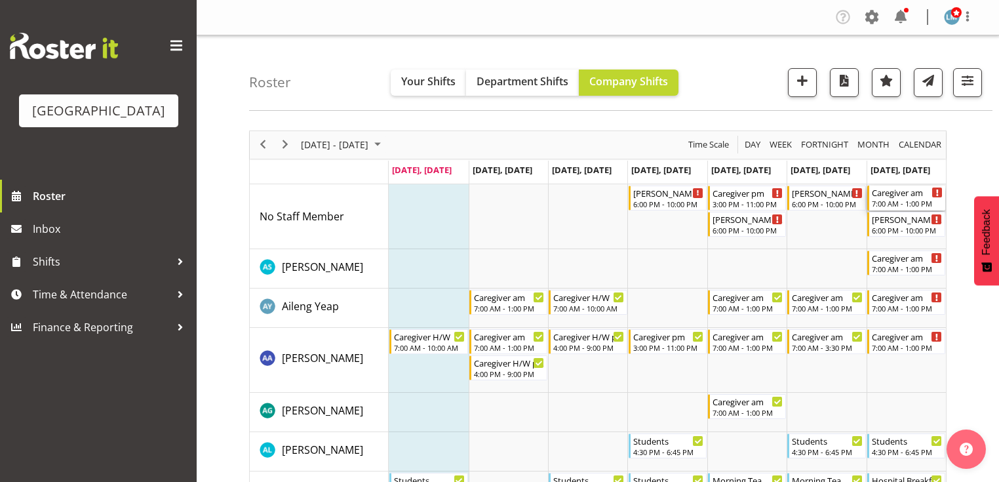
click at [897, 199] on div "7:00 AM - 1:00 PM" at bounding box center [907, 203] width 71 height 10
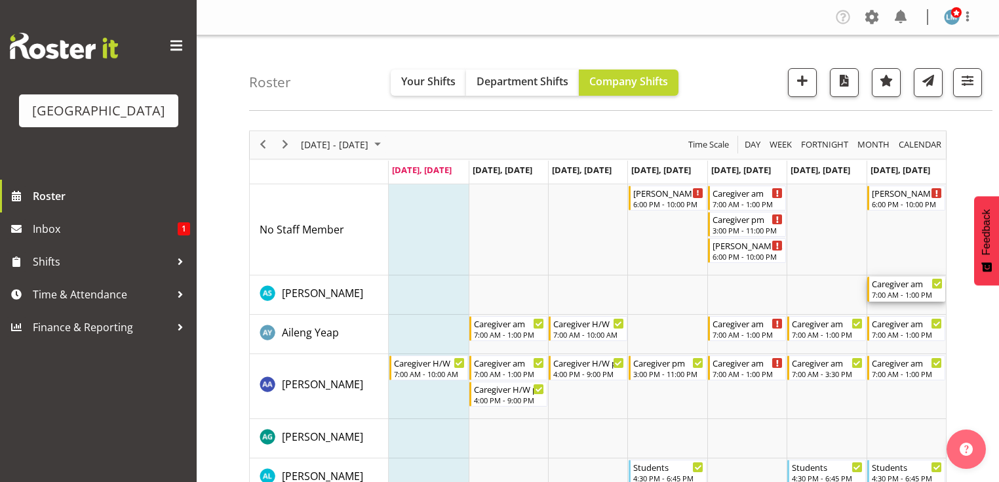
click at [900, 293] on div "7:00 AM - 1:00 PM" at bounding box center [907, 294] width 71 height 10
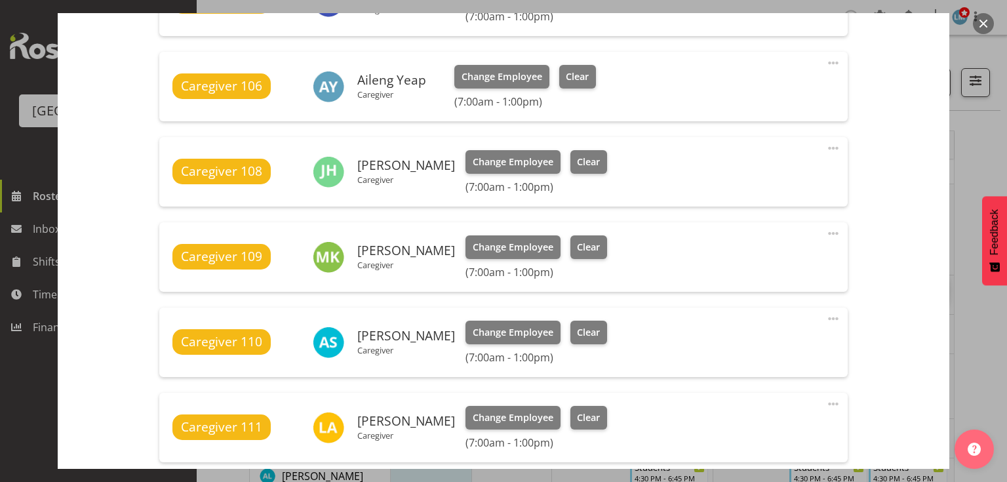
scroll to position [577, 0]
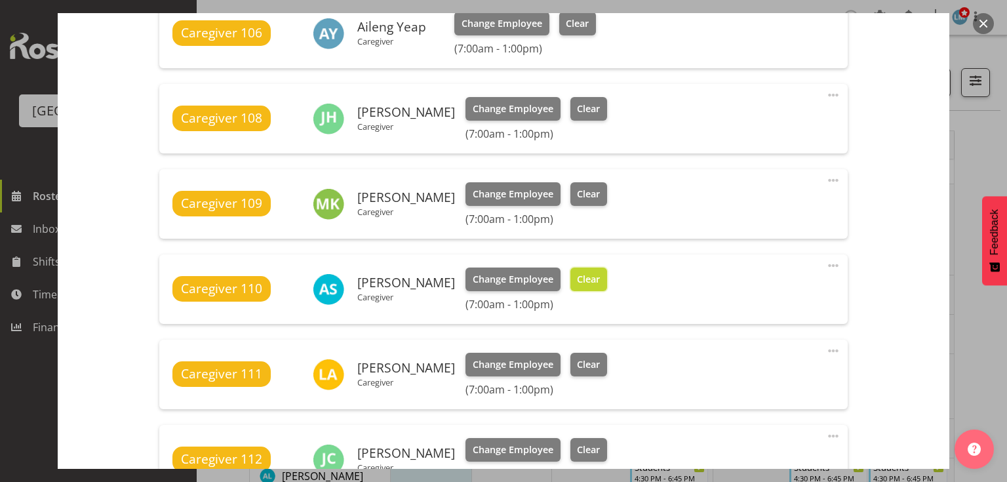
click at [577, 278] on span "Clear" at bounding box center [588, 279] width 23 height 14
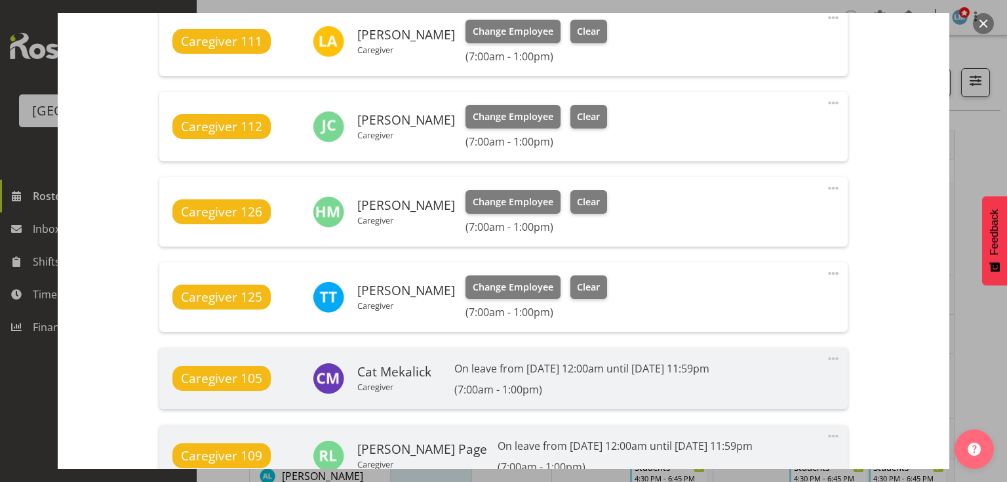
scroll to position [1086, 0]
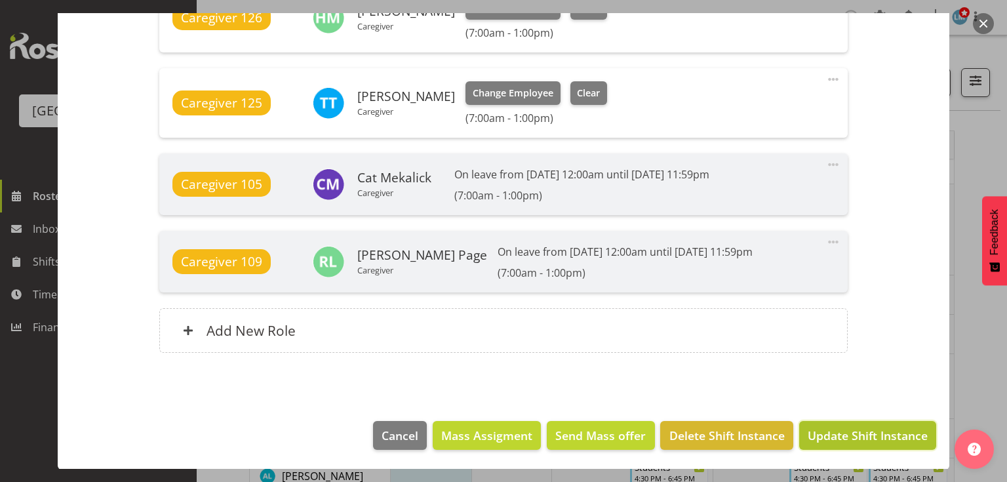
click at [852, 435] on span "Update Shift Instance" at bounding box center [868, 435] width 120 height 17
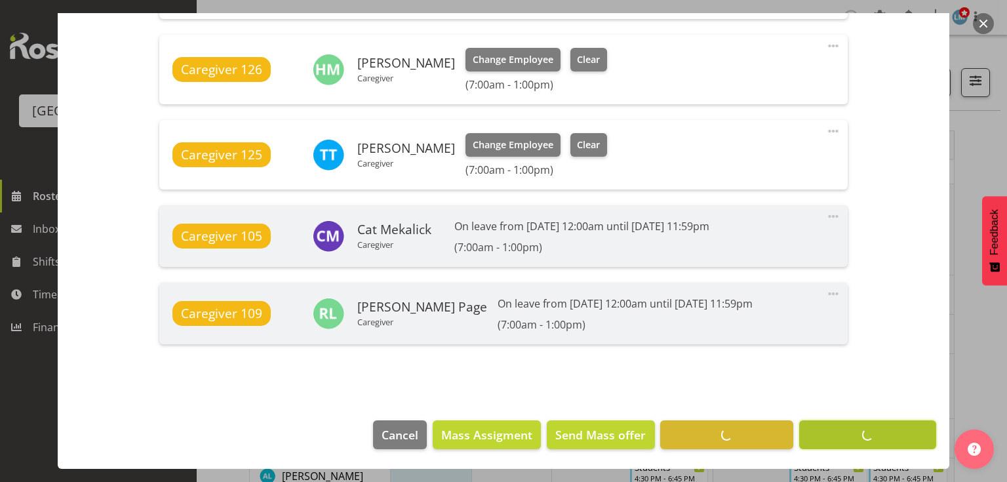
scroll to position [1033, 0]
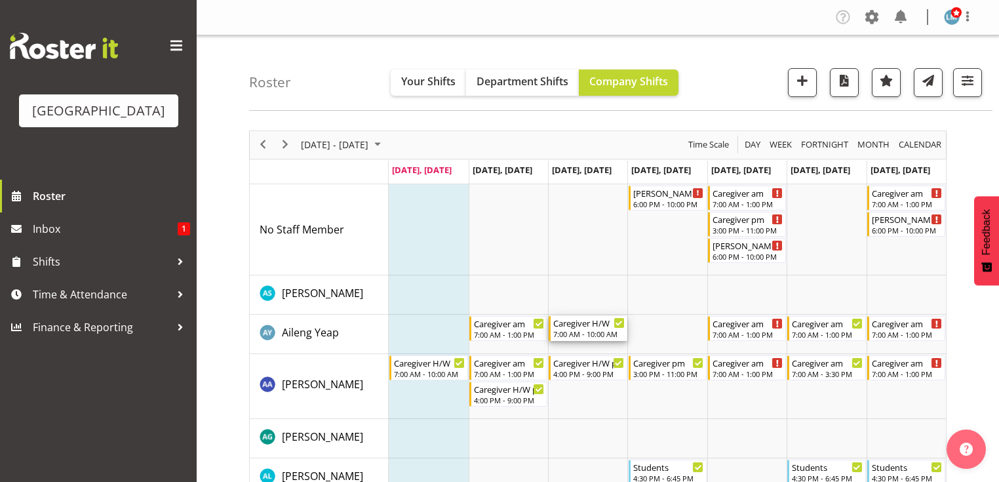
click at [557, 327] on div "Caregiver H/W" at bounding box center [588, 322] width 71 height 13
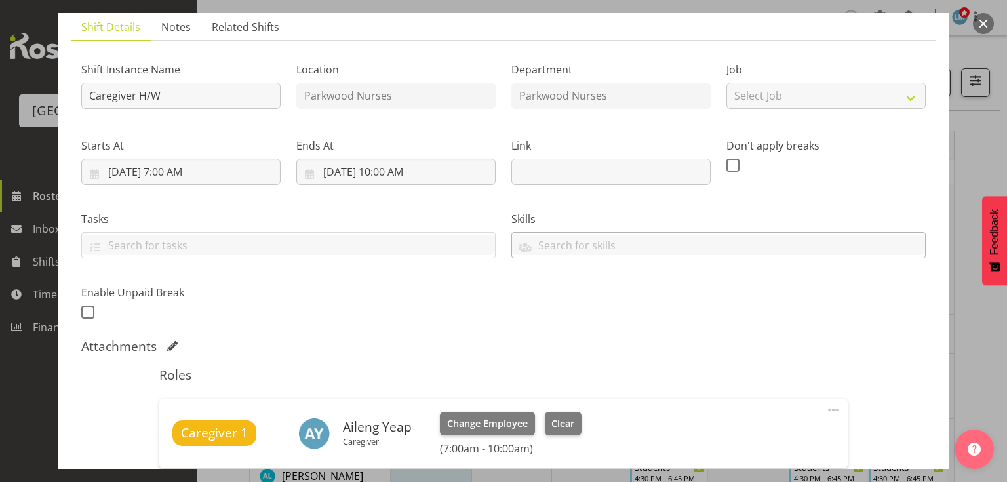
scroll to position [157, 0]
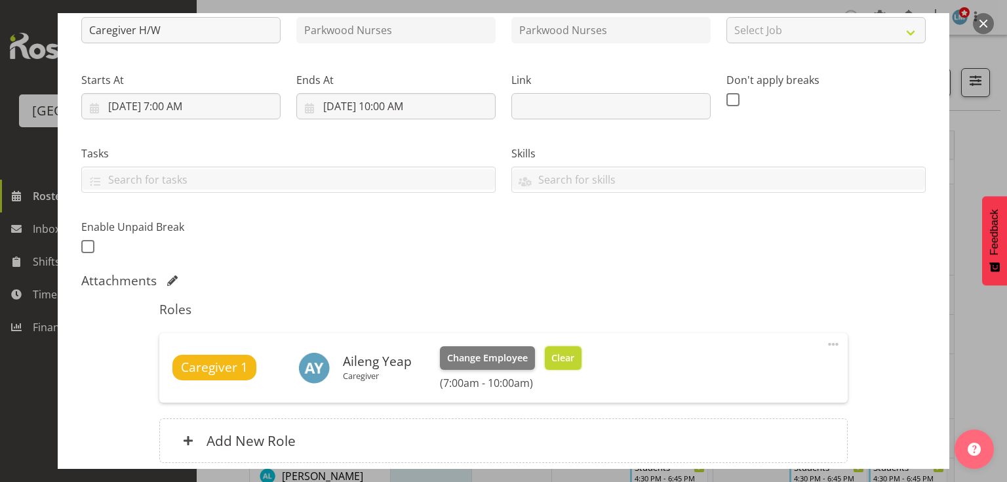
click at [567, 355] on span "Clear" at bounding box center [562, 358] width 23 height 14
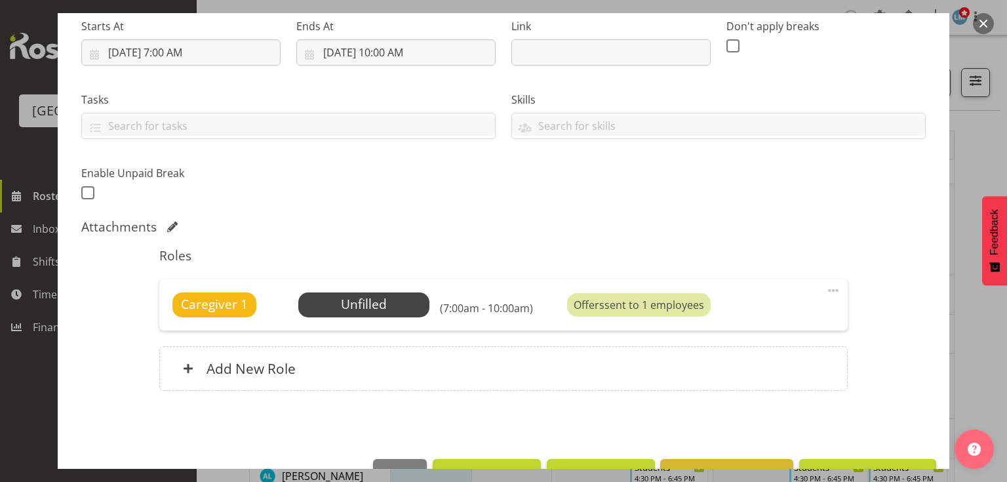
scroll to position [249, 0]
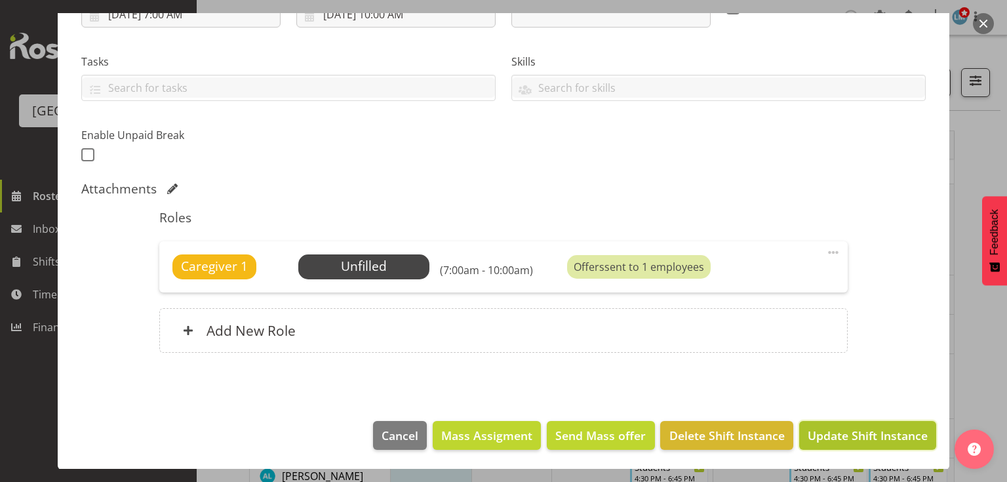
click at [846, 430] on span "Update Shift Instance" at bounding box center [868, 435] width 120 height 17
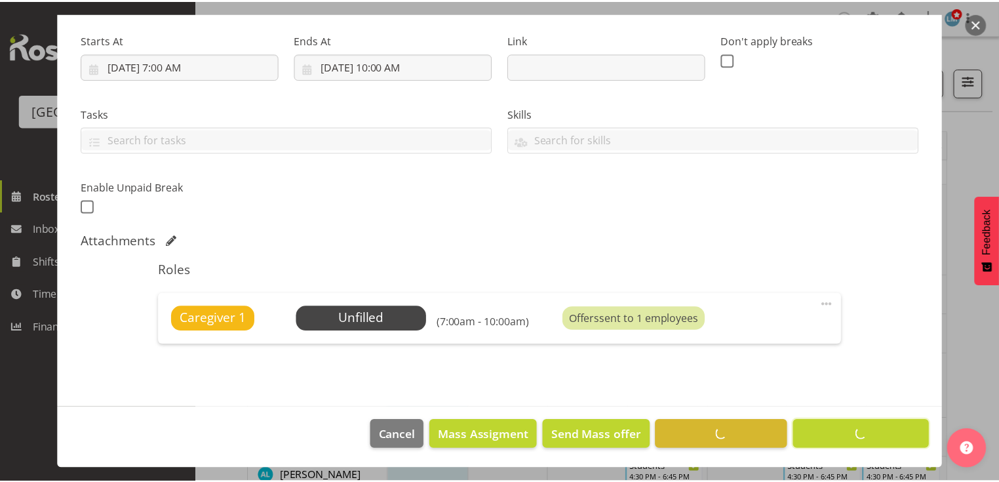
scroll to position [197, 0]
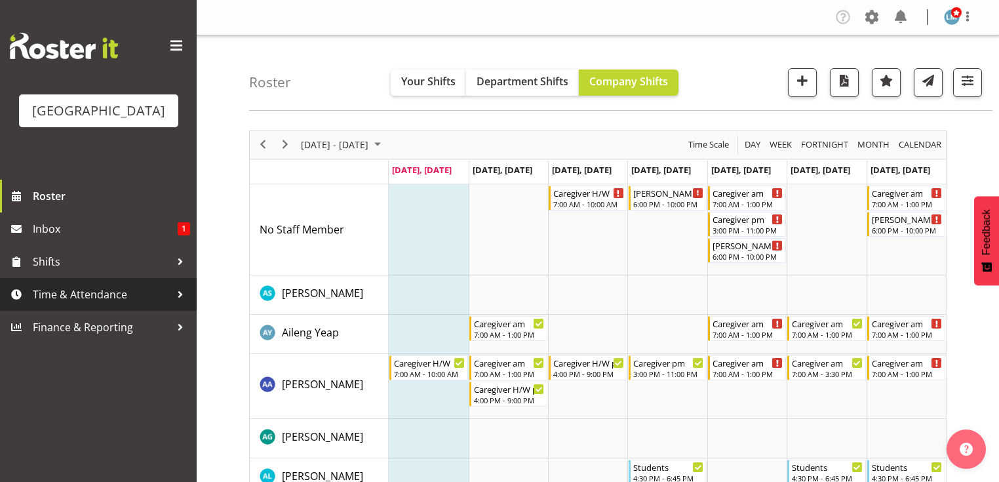
click at [183, 304] on div at bounding box center [180, 295] width 20 height 20
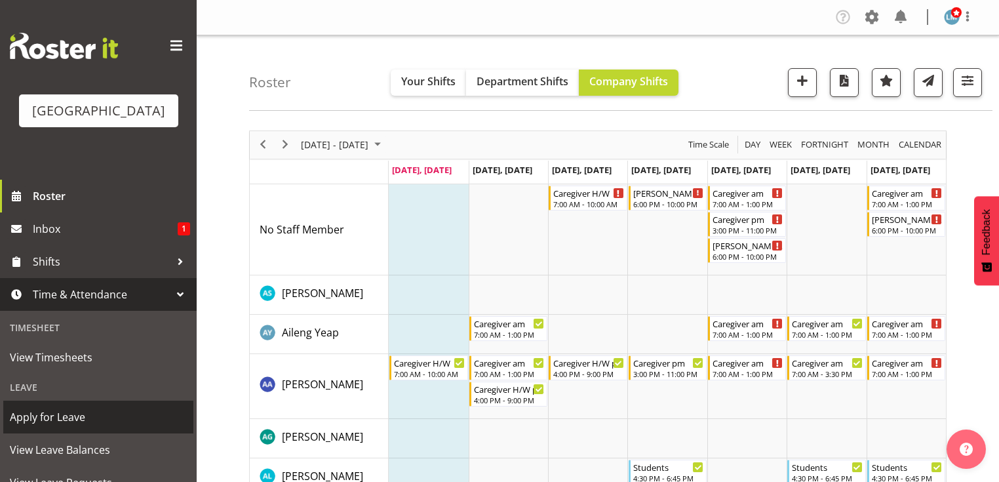
click at [100, 427] on span "Apply for Leave" at bounding box center [98, 417] width 177 height 20
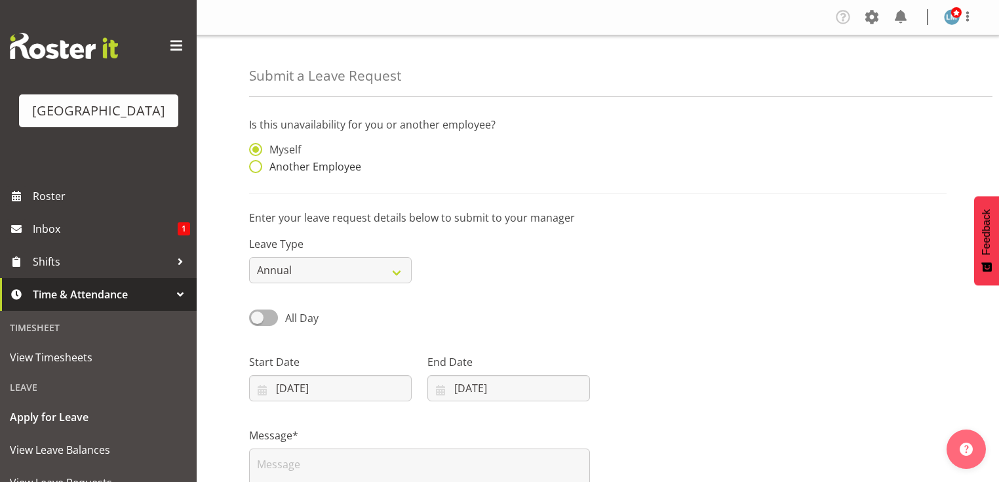
click at [257, 164] on span at bounding box center [255, 166] width 13 height 13
click at [257, 164] on input "Another Employee" at bounding box center [253, 167] width 9 height 9
radio input "true"
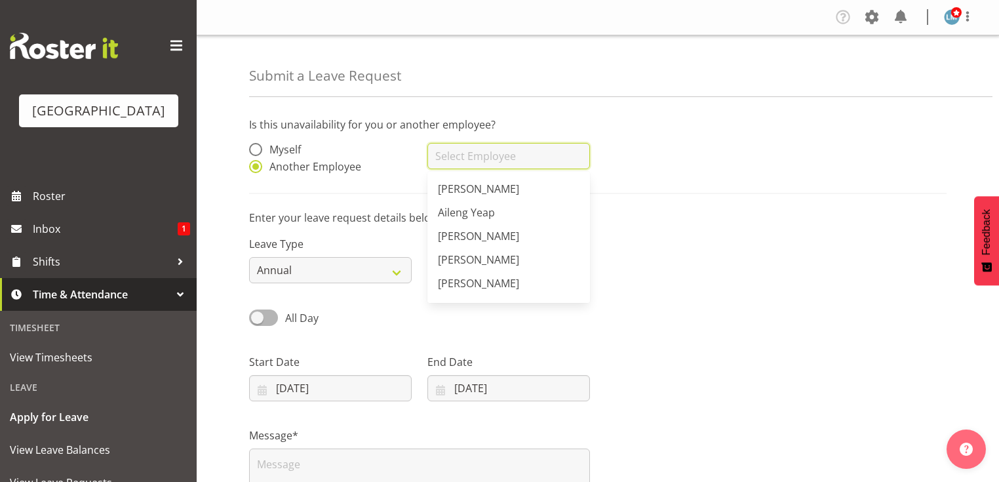
click at [494, 157] on input "text" at bounding box center [509, 156] width 163 height 26
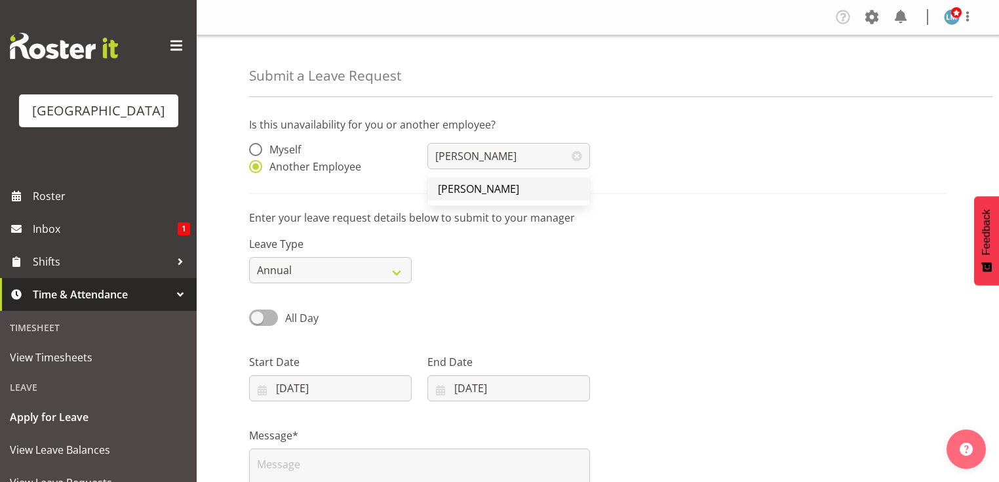
click at [487, 184] on span "Mandy Robertson" at bounding box center [478, 189] width 81 height 14
type input "Mandy Robertson"
click at [395, 273] on select "Annual Sick Leave Without Pay Bereavement Domestic Violence Parental Jury Servi…" at bounding box center [330, 270] width 163 height 26
select select "Sick"
click at [249, 257] on select "Annual Sick Leave Without Pay Bereavement Domestic Violence Parental Jury Servi…" at bounding box center [330, 270] width 163 height 26
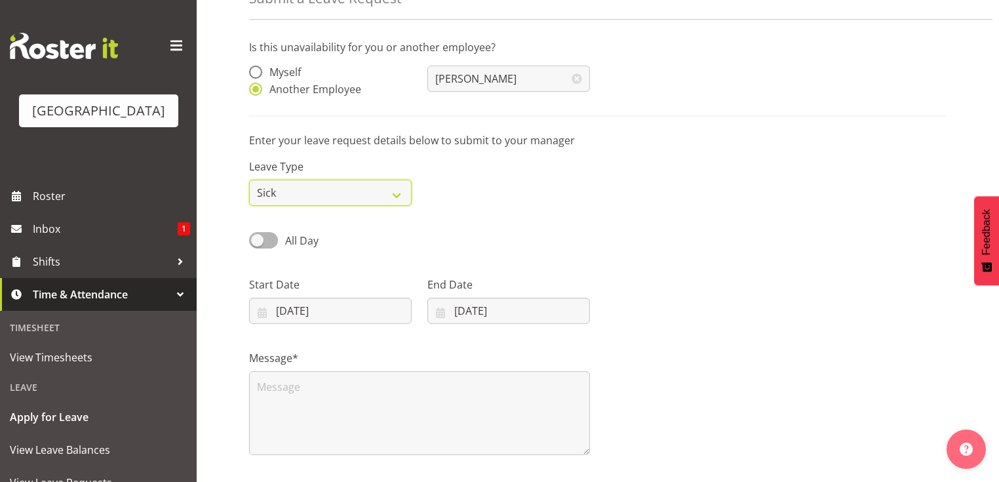
scroll to position [157, 0]
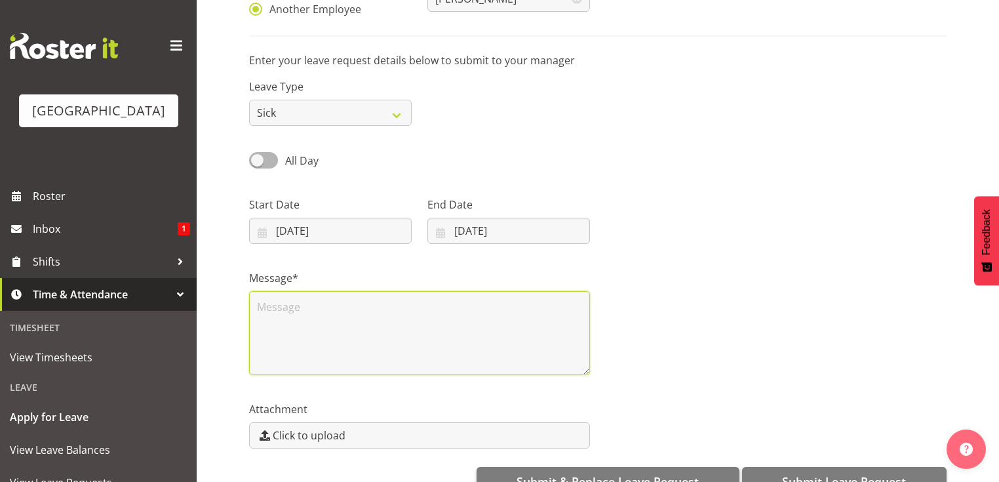
click at [291, 328] on textarea at bounding box center [419, 333] width 341 height 84
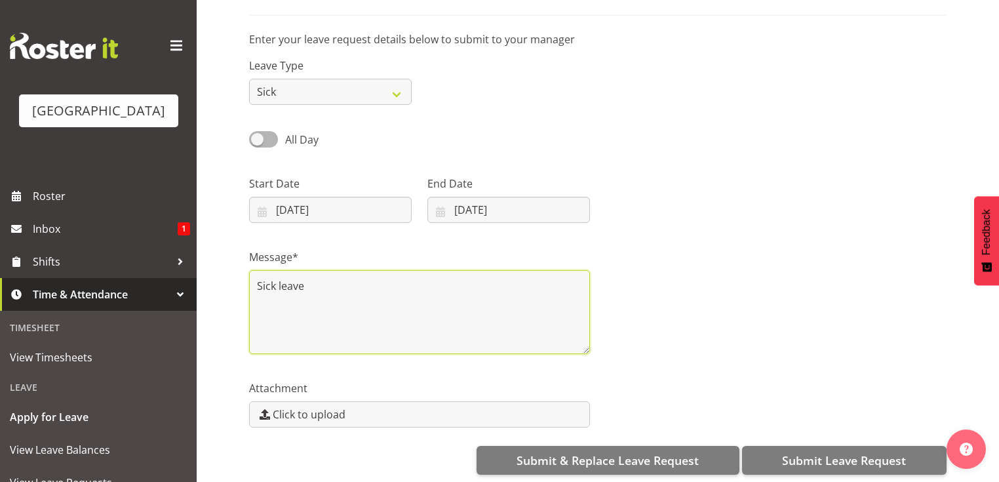
scroll to position [189, 0]
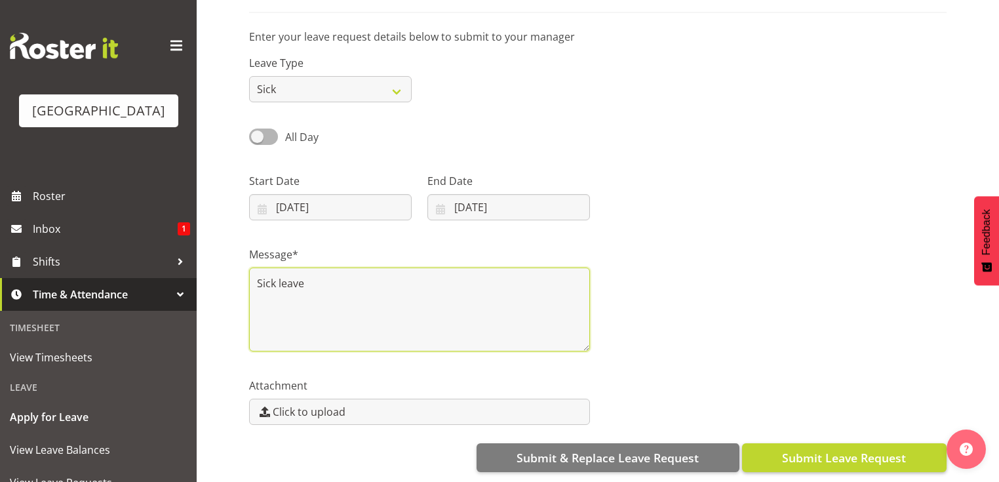
type textarea "Sick leave"
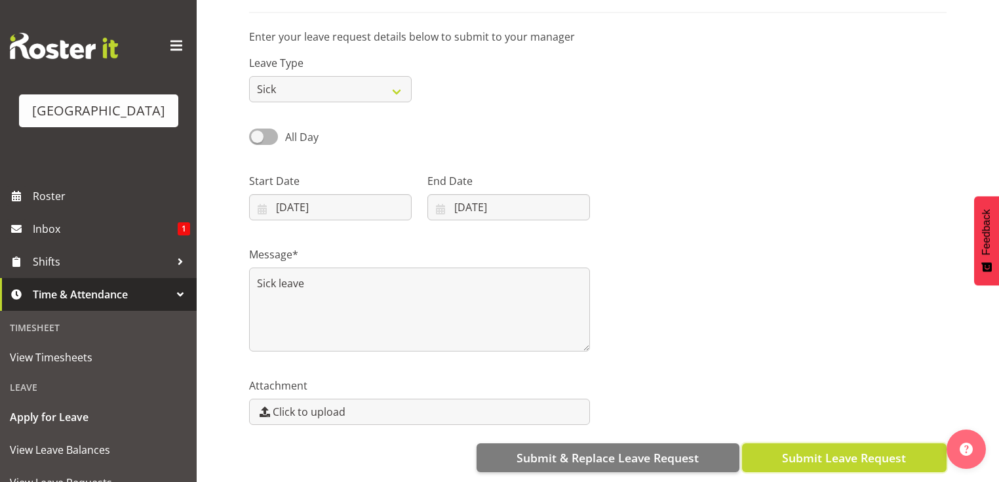
click at [816, 450] on span "Submit Leave Request" at bounding box center [844, 457] width 124 height 17
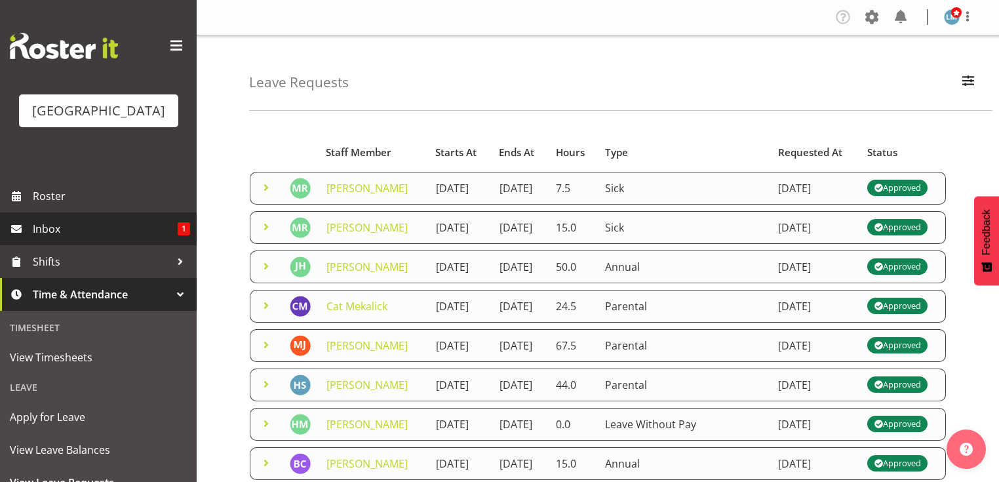
click at [60, 239] on span "Inbox" at bounding box center [105, 229] width 145 height 20
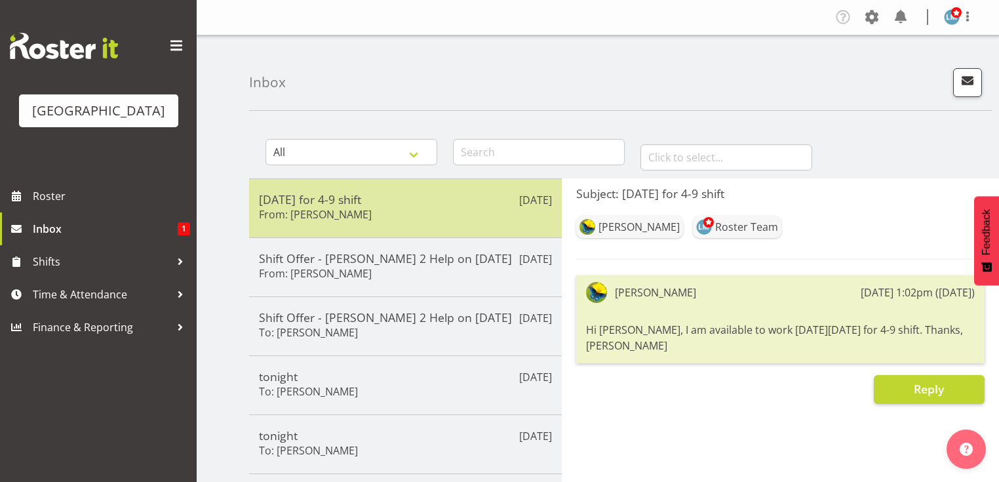
click at [357, 202] on h5 "[DATE] for 4-9 shift" at bounding box center [405, 199] width 293 height 14
click at [483, 208] on div "[DATE] for 4-9 shift From: [PERSON_NAME]" at bounding box center [405, 208] width 293 height 32
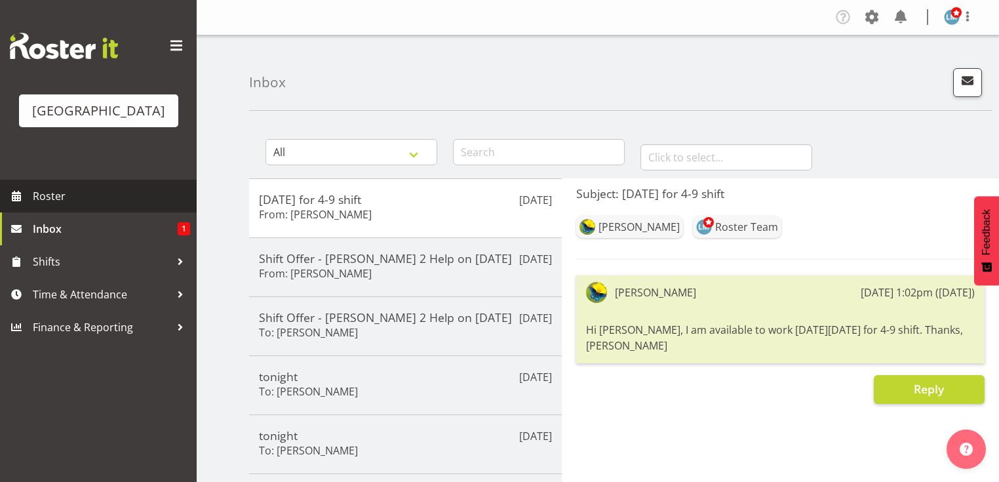
click at [75, 206] on span "Roster" at bounding box center [111, 196] width 157 height 20
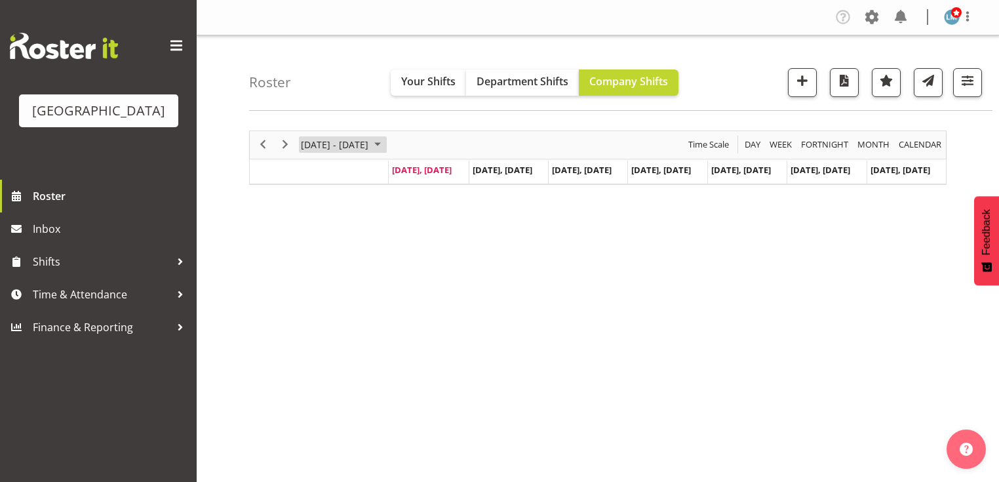
click at [386, 144] on span "August 2025" at bounding box center [378, 144] width 16 height 16
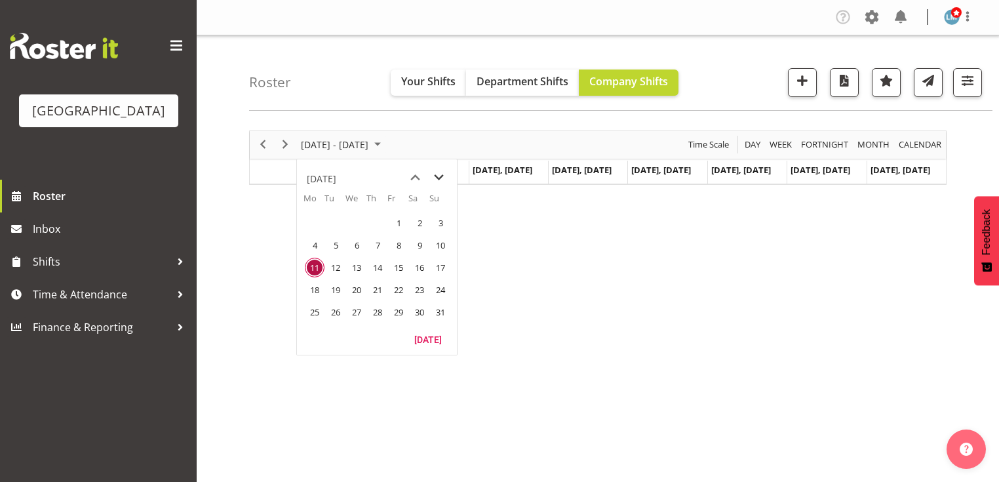
click at [435, 175] on div "August 11 - 17, 2025 Today Day Week Fortnight Month calendar Month Agenda Time …" at bounding box center [598, 157] width 698 height 54
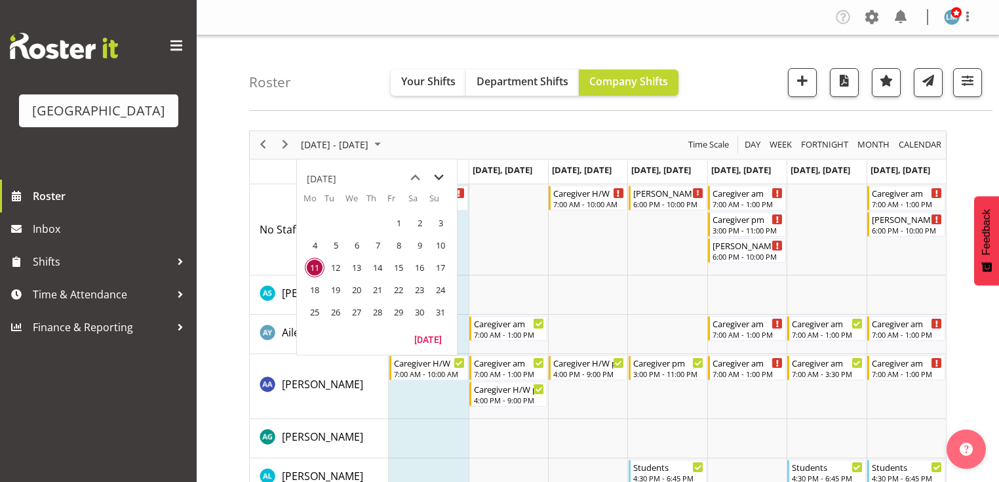
click at [441, 177] on span "next month" at bounding box center [439, 178] width 23 height 24
click at [316, 222] on span "1" at bounding box center [315, 223] width 20 height 20
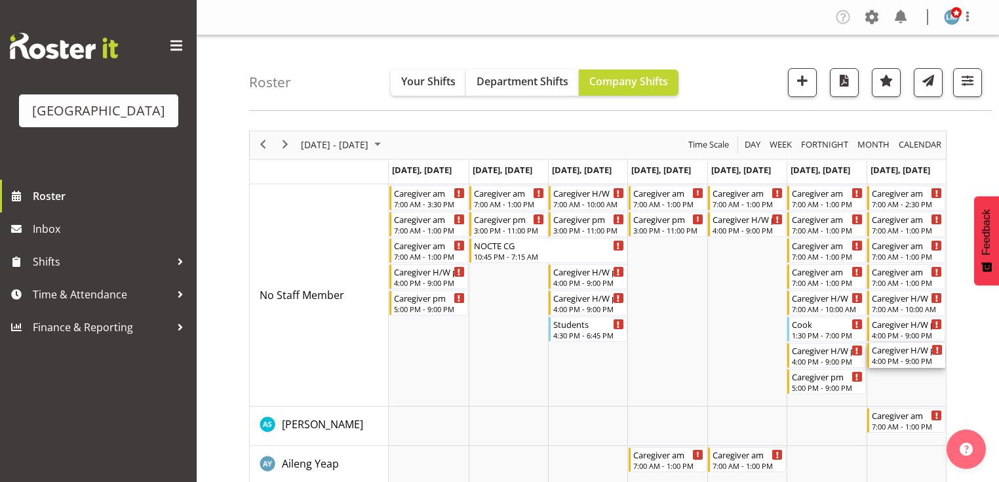
click at [902, 359] on div "4:00 PM - 9:00 PM" at bounding box center [907, 360] width 71 height 10
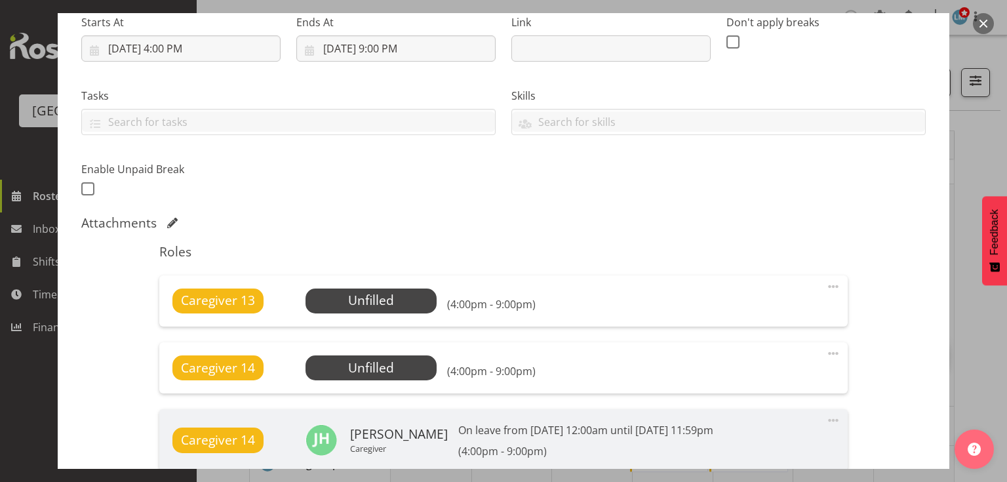
scroll to position [262, 0]
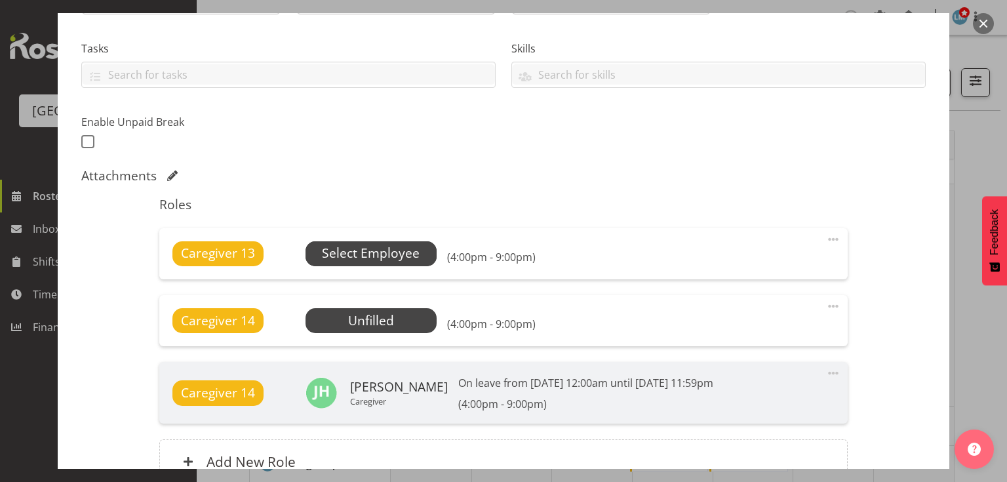
click at [365, 254] on span "Select Employee" at bounding box center [371, 253] width 98 height 19
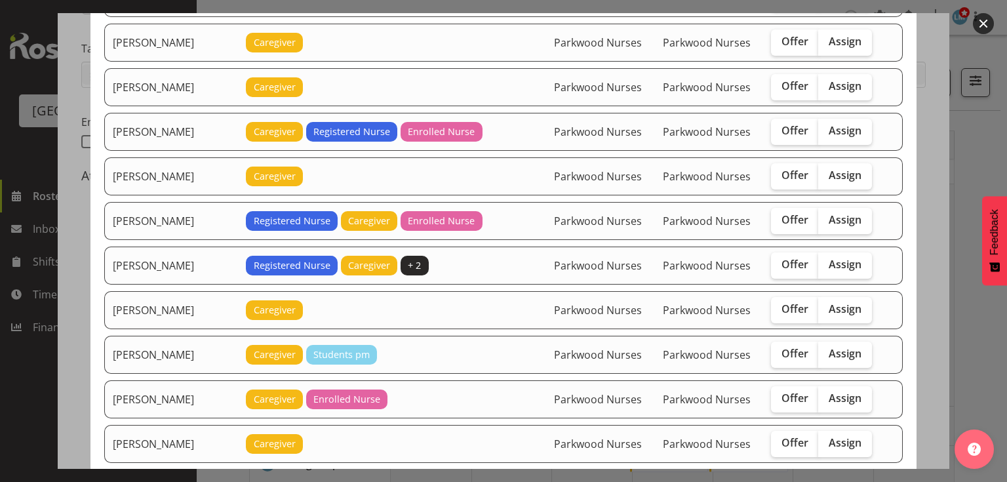
scroll to position [734, 0]
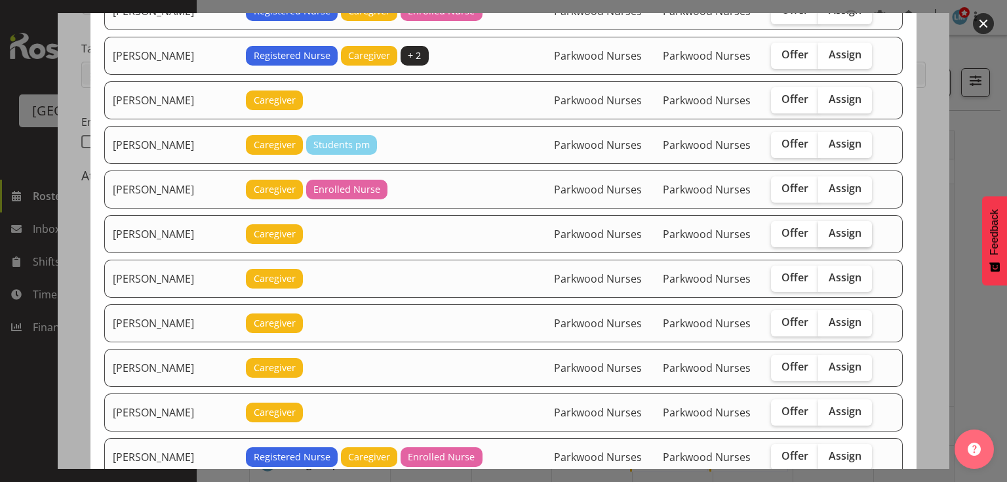
click at [844, 226] on span "Assign" at bounding box center [845, 232] width 33 height 13
click at [827, 229] on input "Assign" at bounding box center [822, 233] width 9 height 9
checkbox input "true"
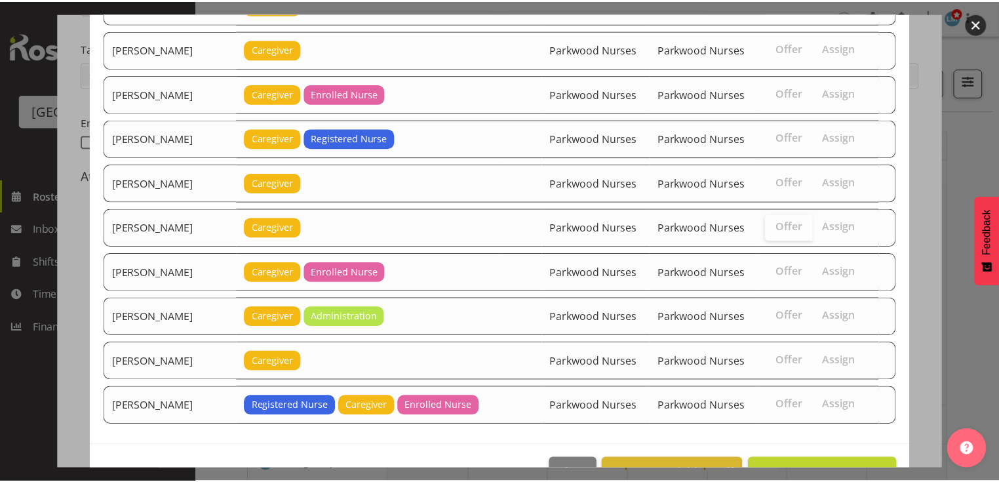
scroll to position [2440, 0]
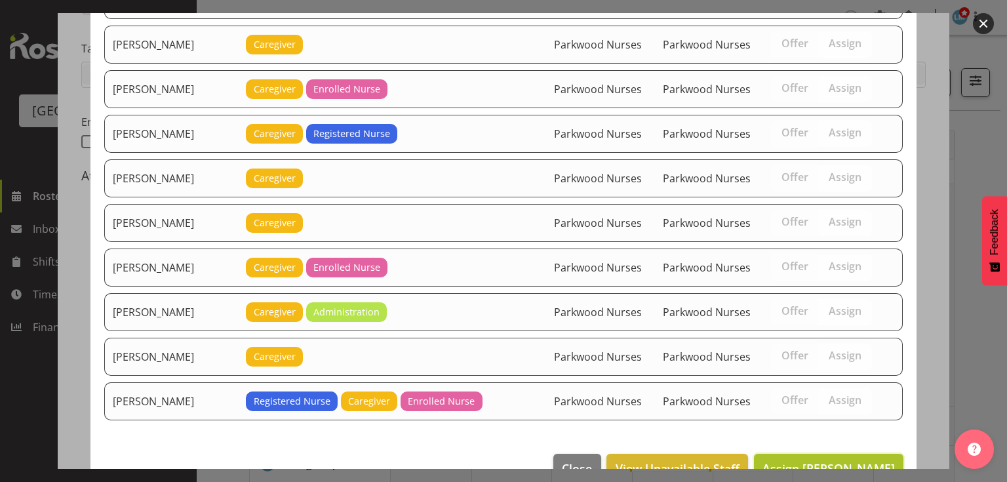
click at [839, 460] on span "Assign Gemma Hall" at bounding box center [829, 468] width 132 height 16
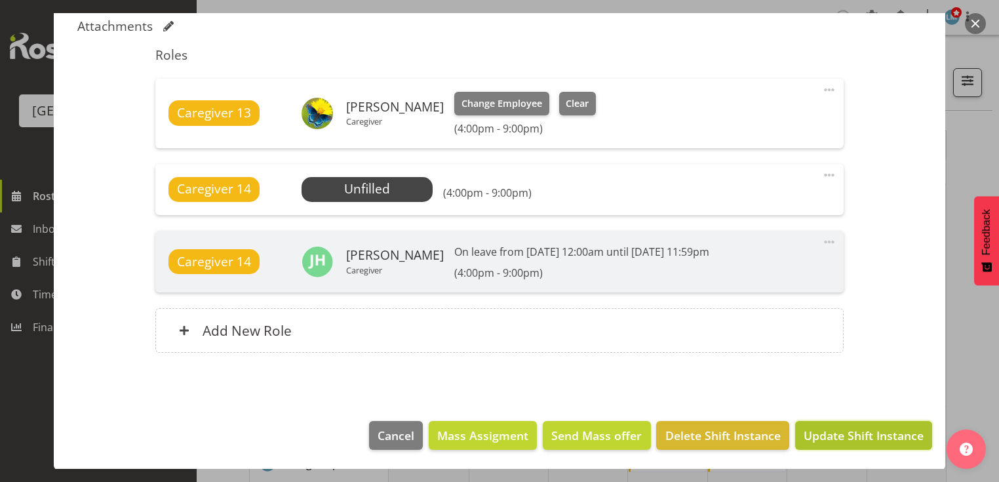
click at [837, 433] on span "Update Shift Instance" at bounding box center [864, 435] width 120 height 17
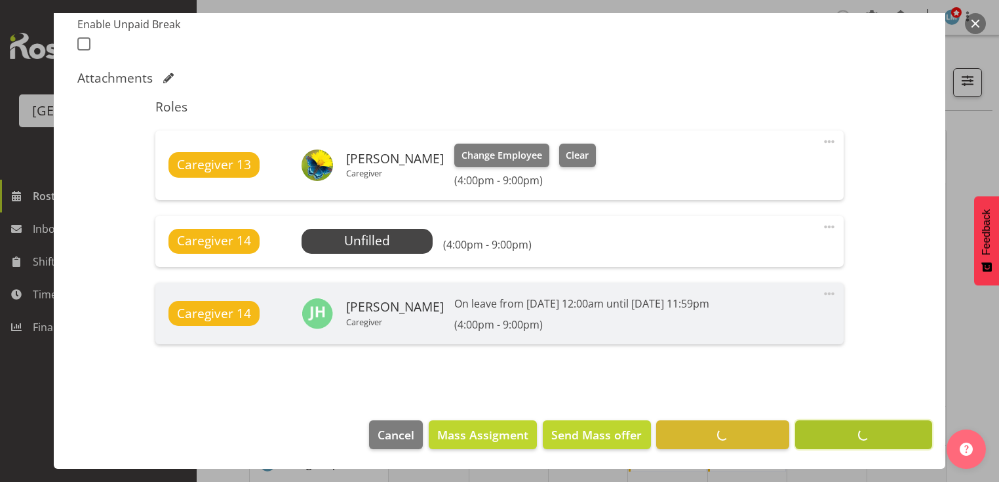
scroll to position [359, 0]
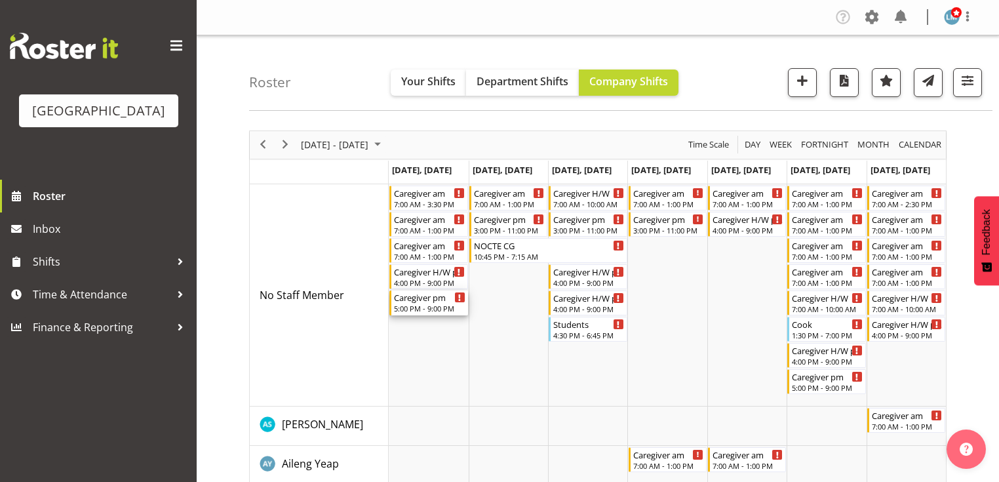
click at [423, 300] on div "Caregiver pm" at bounding box center [429, 296] width 71 height 13
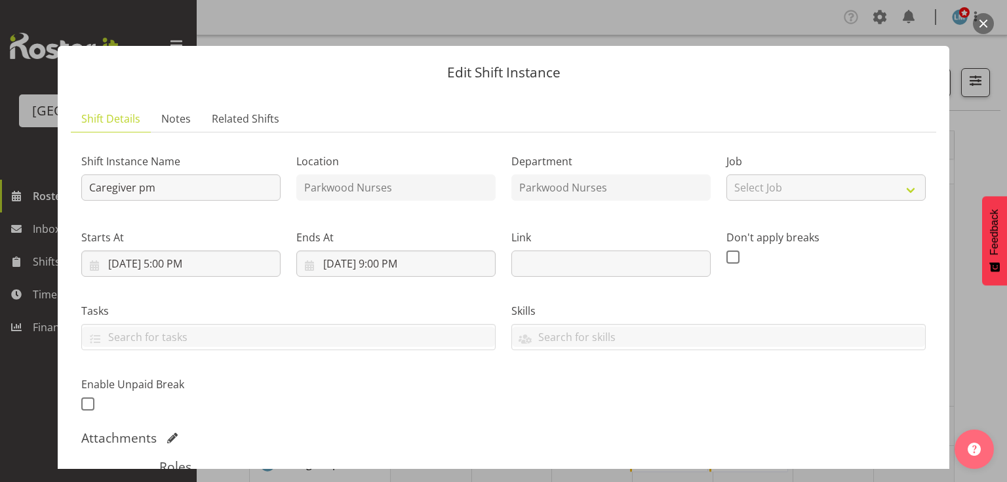
click at [982, 13] on button "button" at bounding box center [983, 23] width 21 height 21
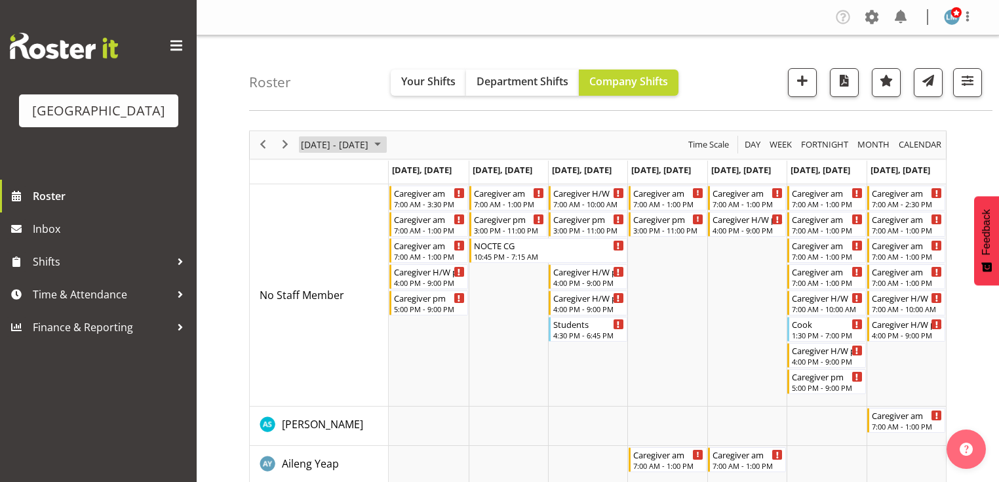
click at [386, 140] on span "September 2025" at bounding box center [378, 144] width 16 height 16
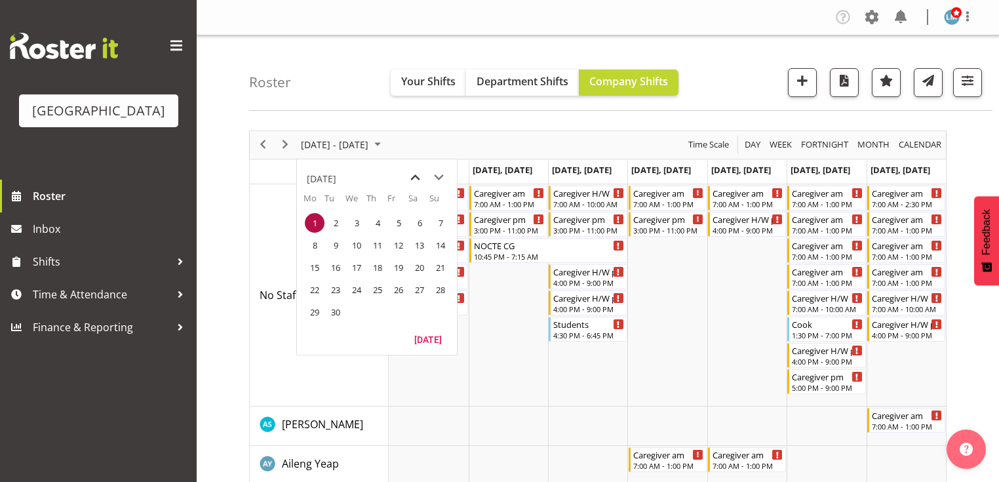
click at [416, 174] on span "previous month" at bounding box center [415, 178] width 23 height 24
click at [312, 267] on span "11" at bounding box center [315, 268] width 20 height 20
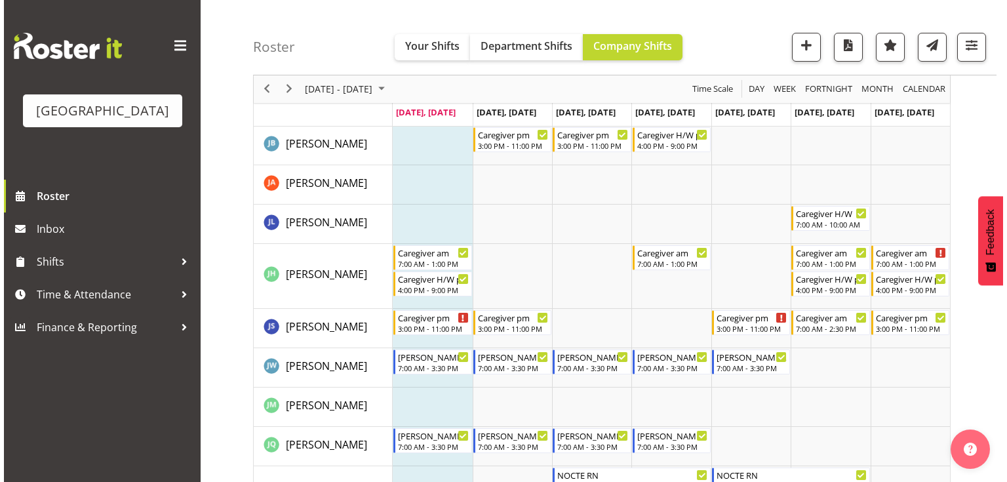
scroll to position [1679, 0]
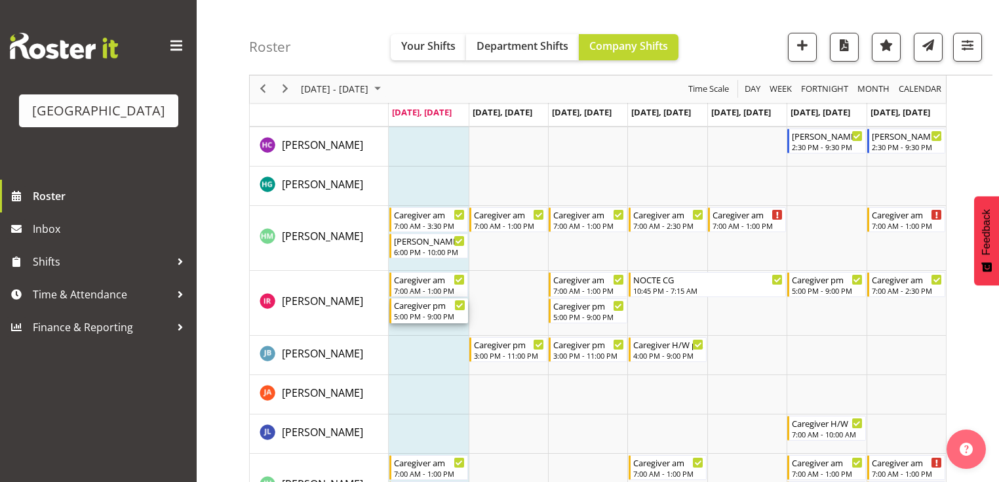
click at [422, 311] on div "5:00 PM - 9:00 PM" at bounding box center [429, 316] width 71 height 10
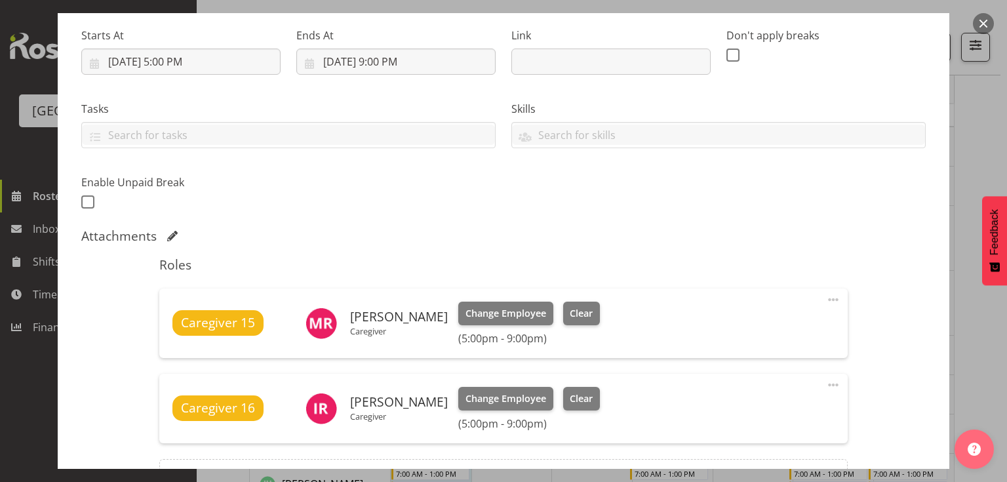
scroll to position [262, 0]
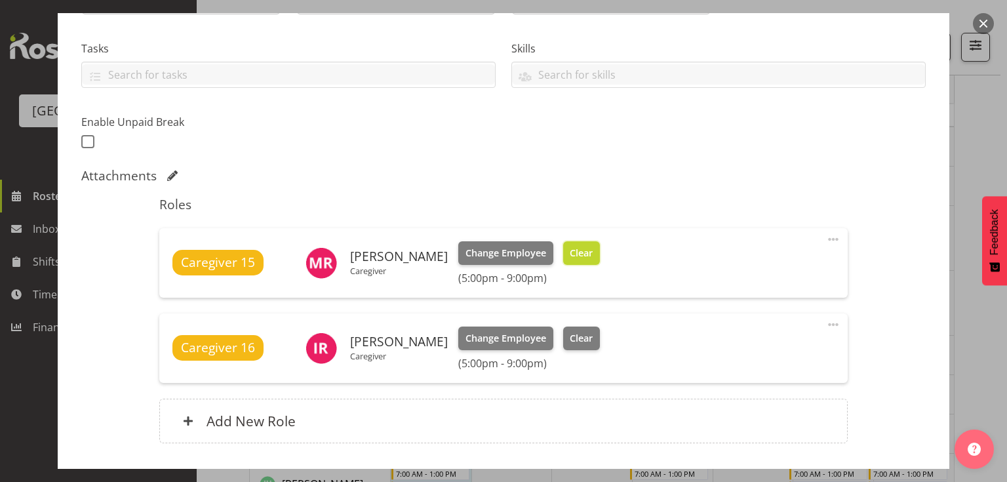
click at [575, 250] on span "Clear" at bounding box center [581, 253] width 23 height 14
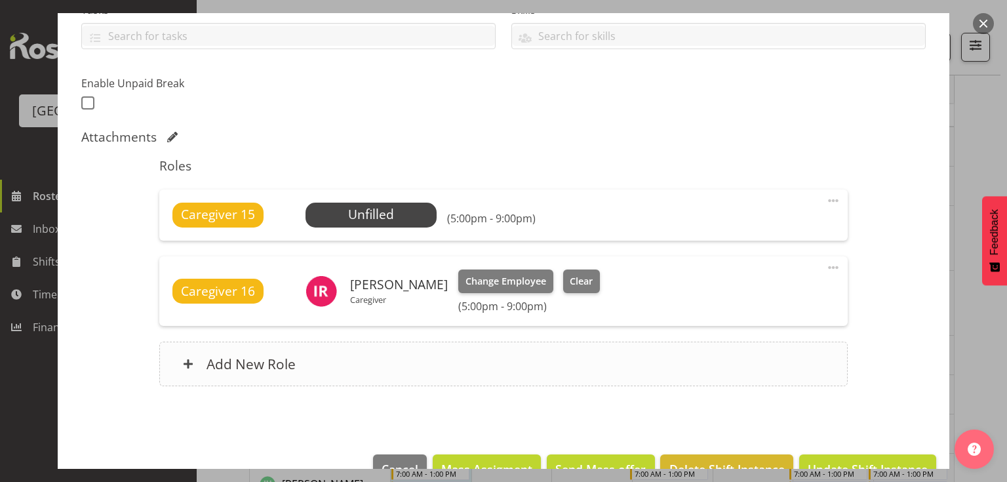
scroll to position [334, 0]
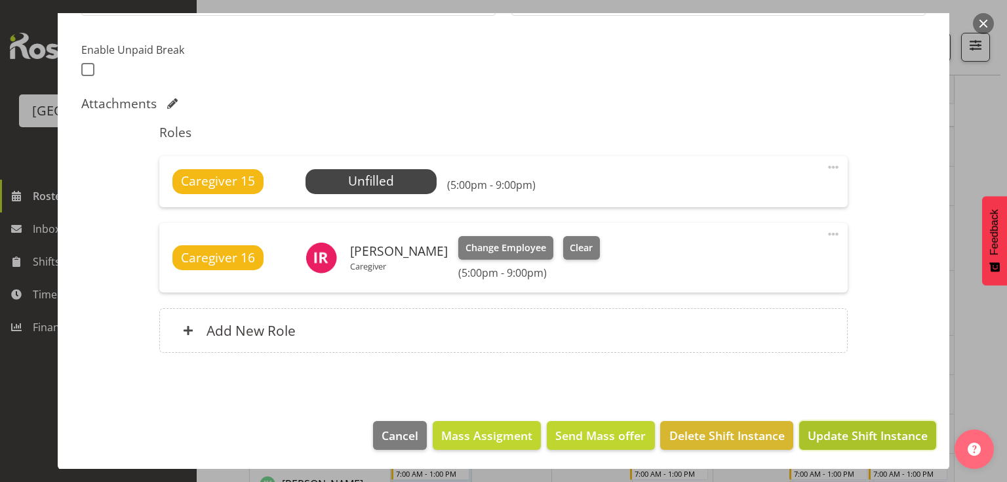
click at [845, 434] on span "Update Shift Instance" at bounding box center [868, 435] width 120 height 17
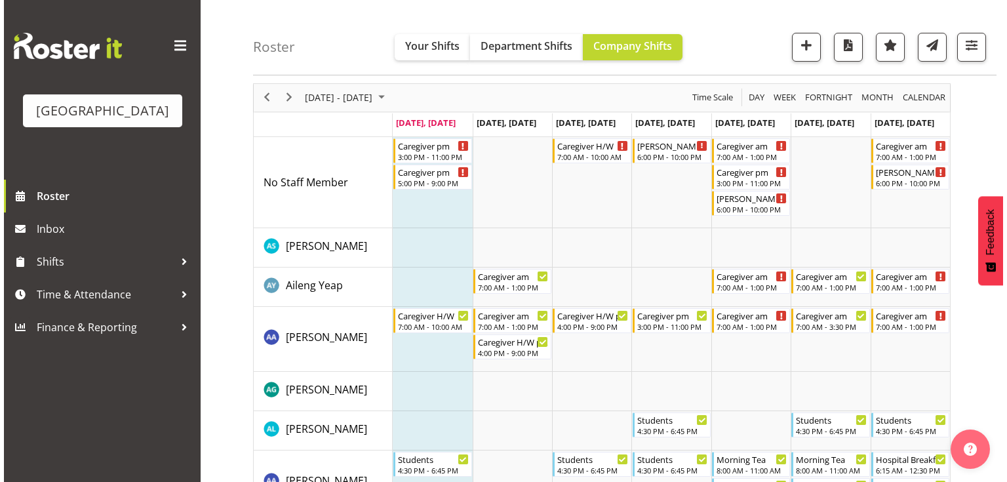
scroll to position [0, 0]
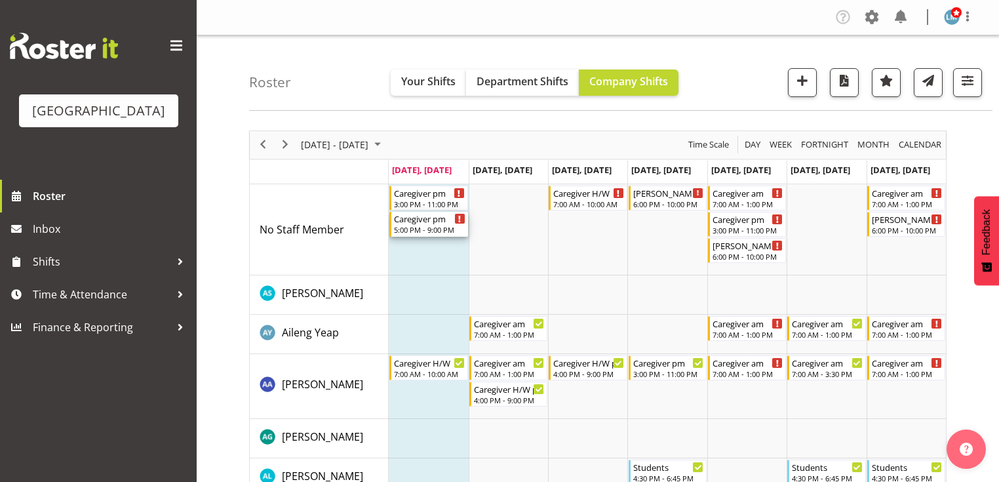
click at [422, 227] on div "5:00 PM - 9:00 PM" at bounding box center [429, 229] width 71 height 10
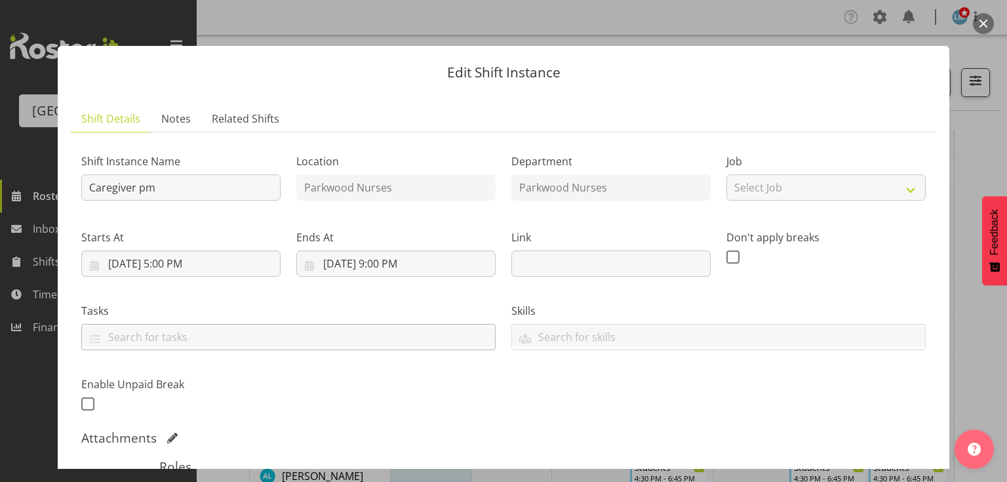
scroll to position [157, 0]
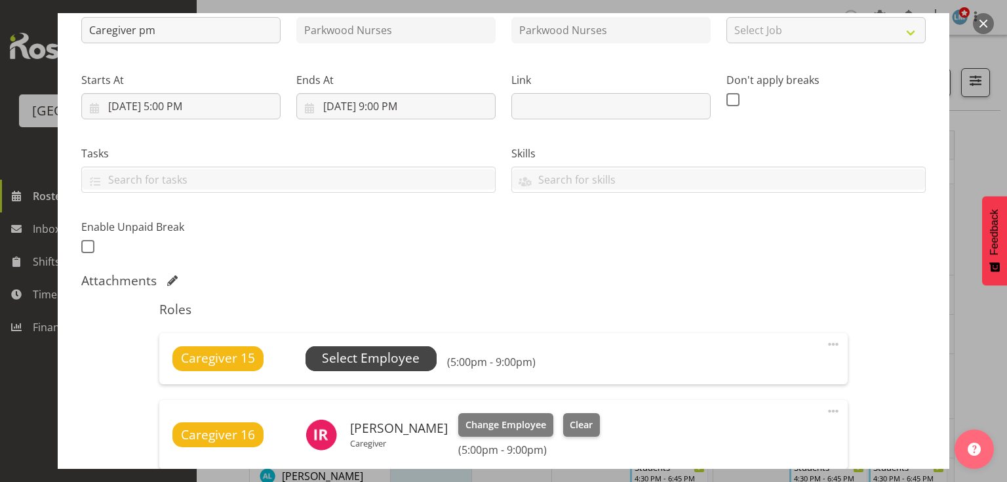
click at [403, 353] on span "Select Employee" at bounding box center [371, 358] width 98 height 19
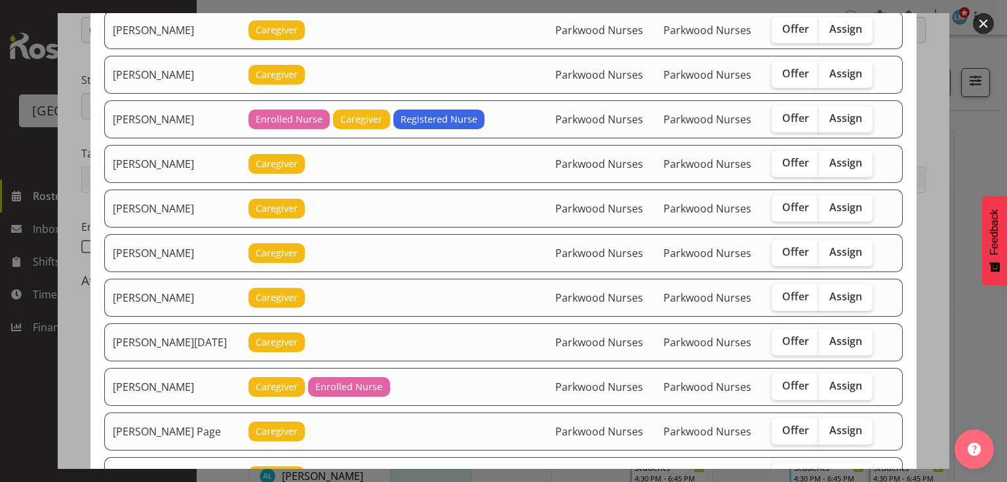
scroll to position [1784, 0]
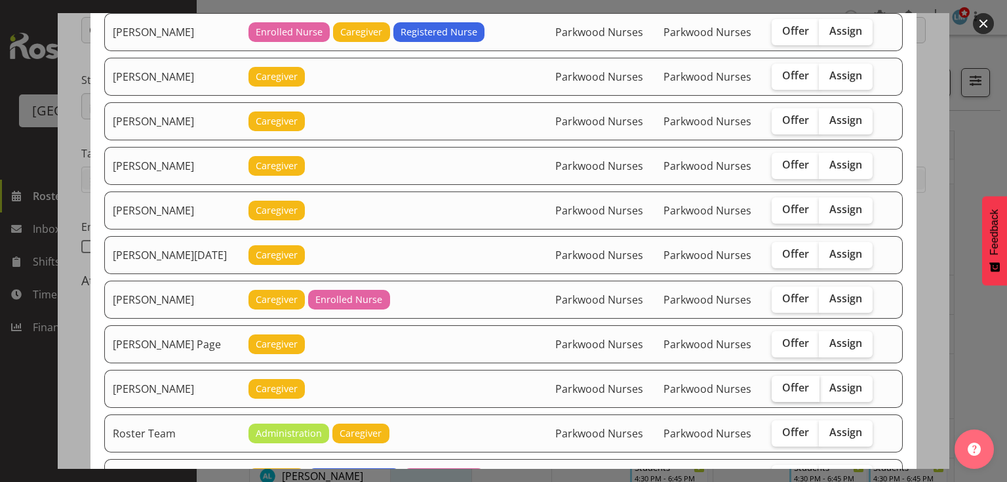
click at [792, 381] on span "Offer" at bounding box center [795, 387] width 27 height 13
click at [780, 384] on input "Offer" at bounding box center [776, 388] width 9 height 9
checkbox input "true"
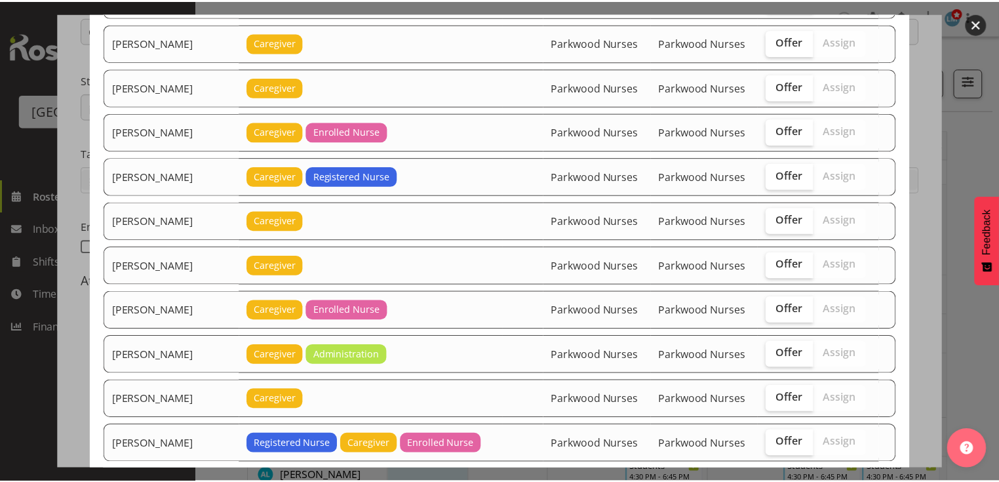
scroll to position [2352, 0]
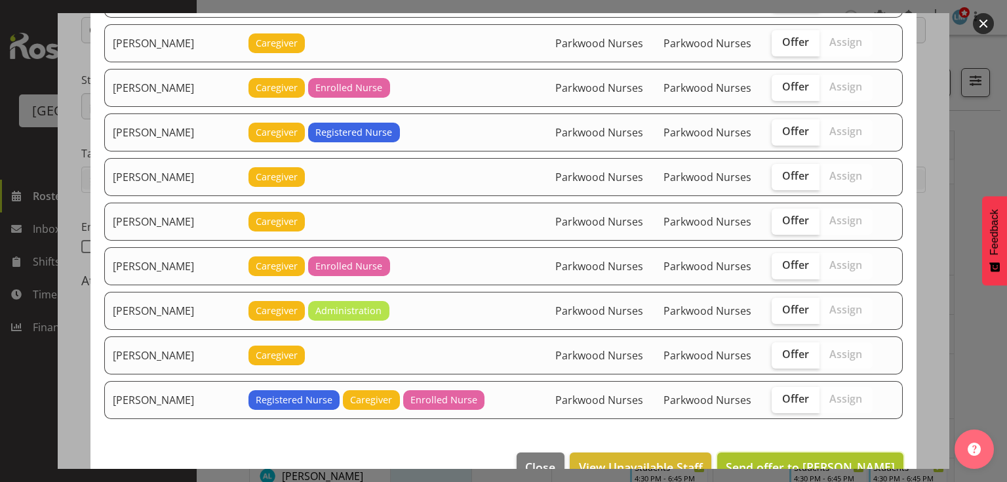
click at [799, 459] on span "Send offer to Roldan R Lopiga" at bounding box center [810, 467] width 169 height 16
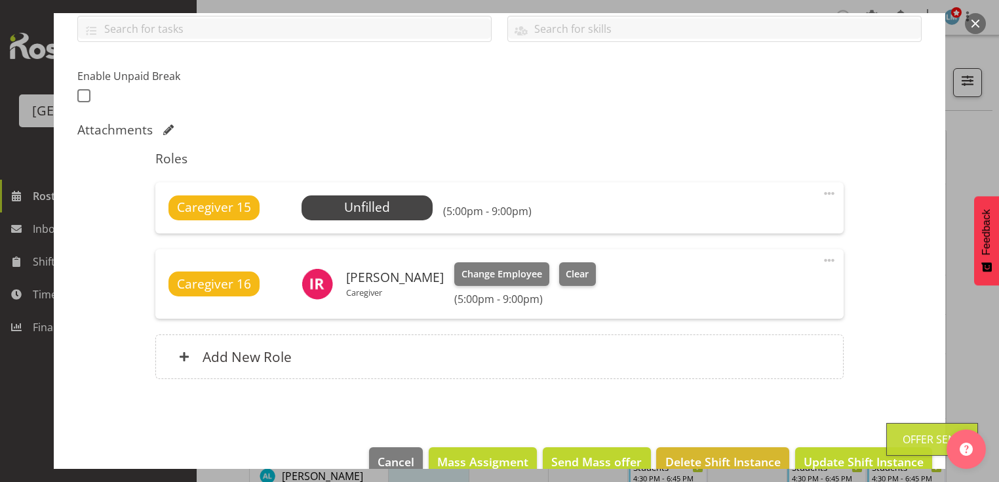
scroll to position [334, 0]
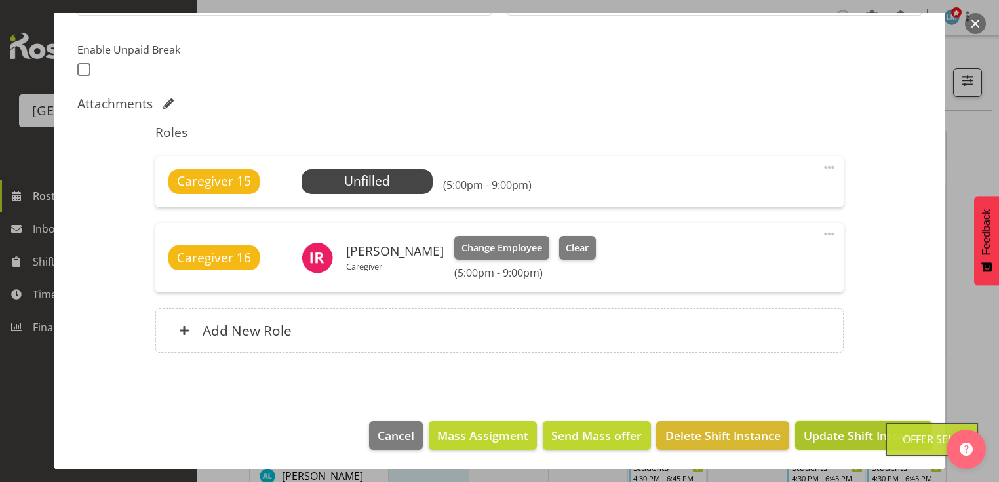
click at [833, 437] on span "Update Shift Instance" at bounding box center [864, 435] width 120 height 17
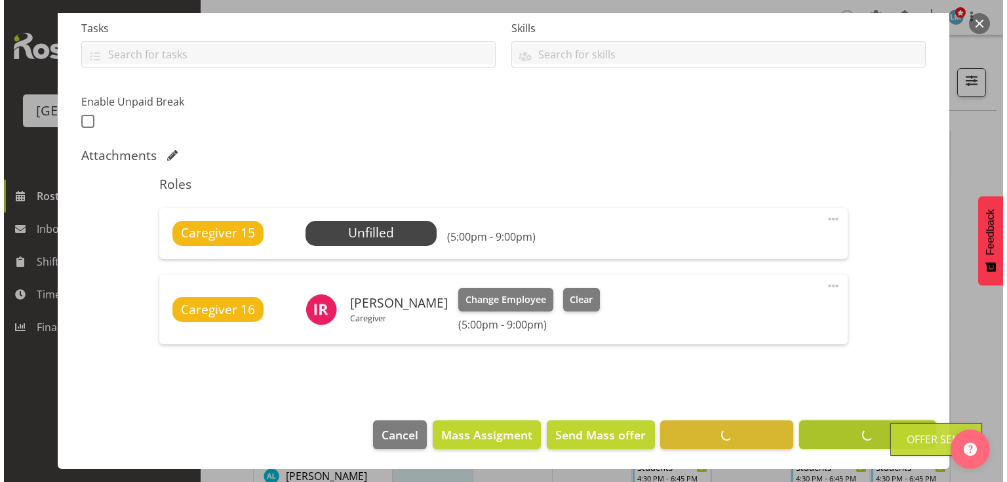
scroll to position [282, 0]
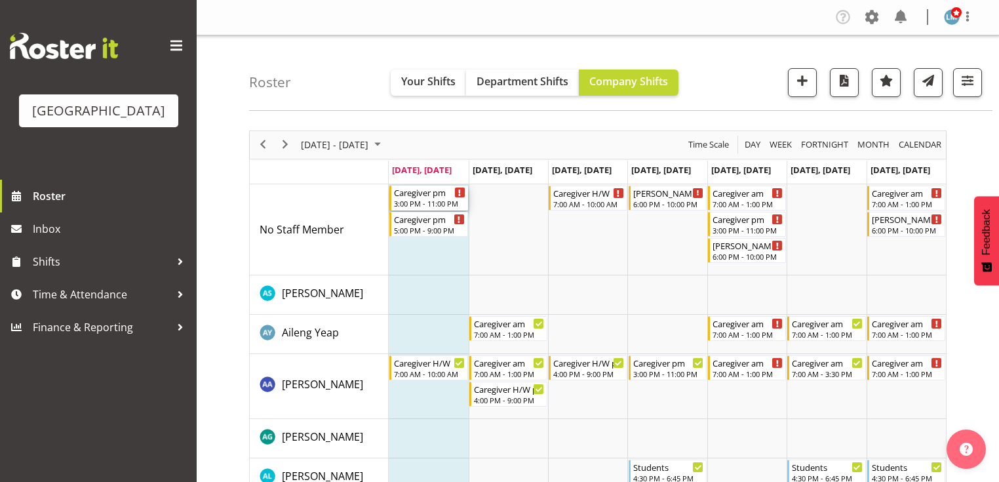
click at [435, 203] on div "3:00 PM - 11:00 PM" at bounding box center [429, 203] width 71 height 10
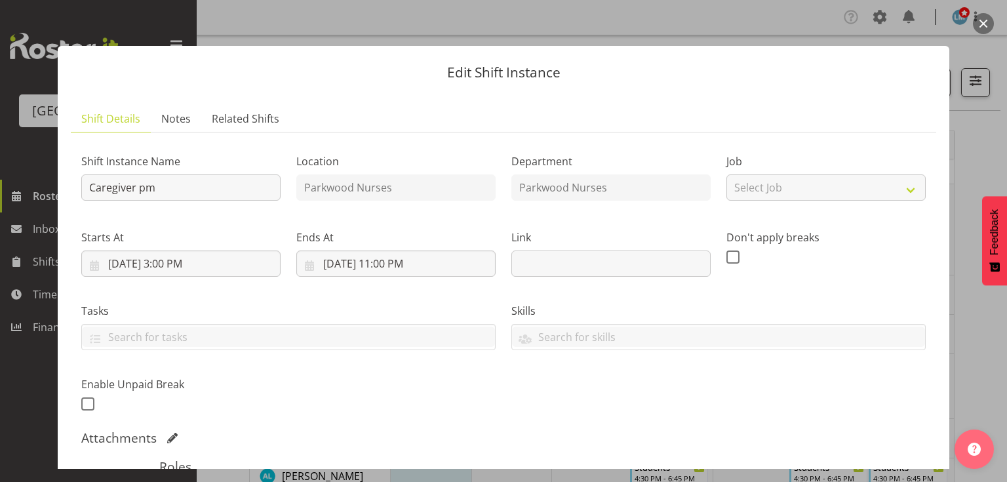
scroll to position [210, 0]
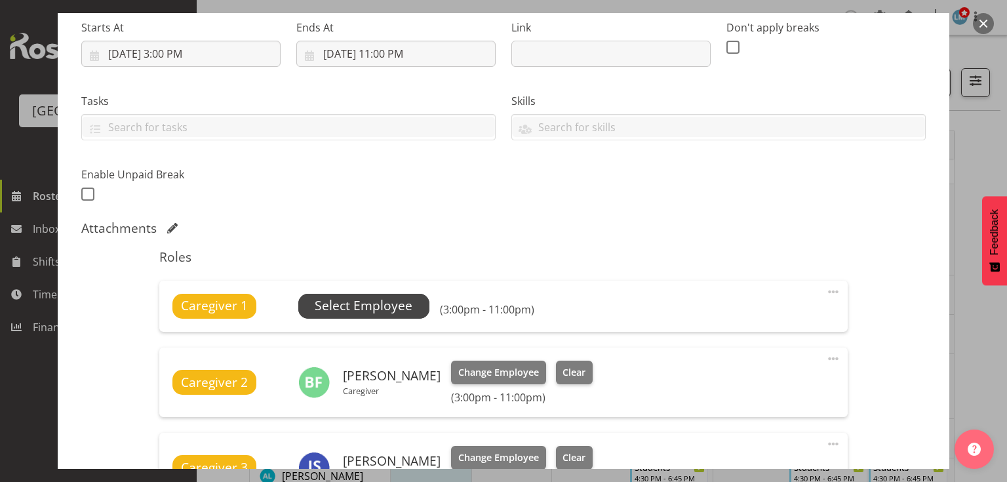
click at [361, 304] on span "Select Employee" at bounding box center [364, 305] width 98 height 19
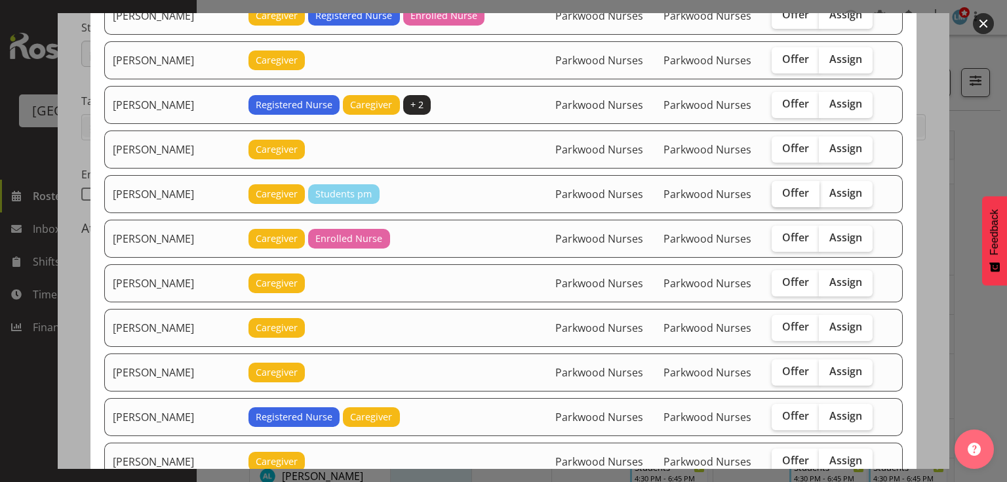
scroll to position [577, 0]
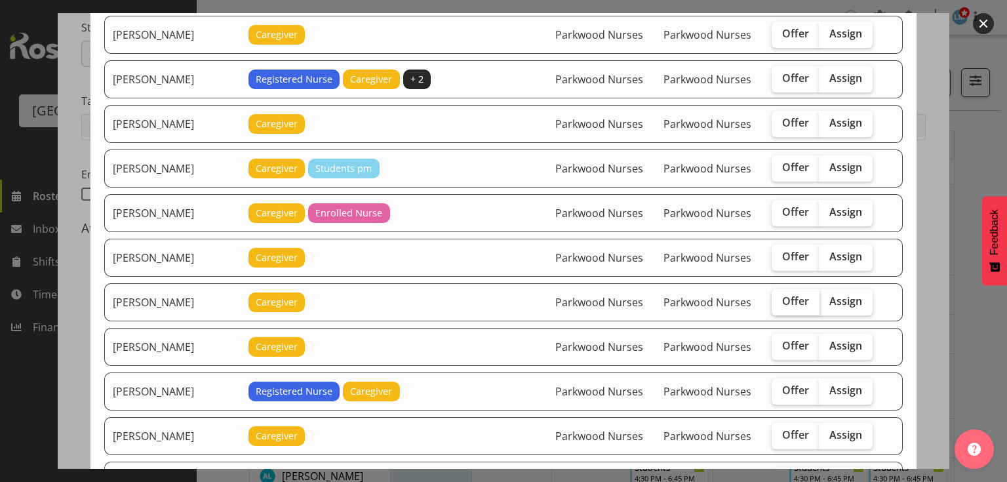
click at [789, 294] on span "Offer" at bounding box center [795, 300] width 27 height 13
click at [780, 297] on input "Offer" at bounding box center [776, 301] width 9 height 9
checkbox input "true"
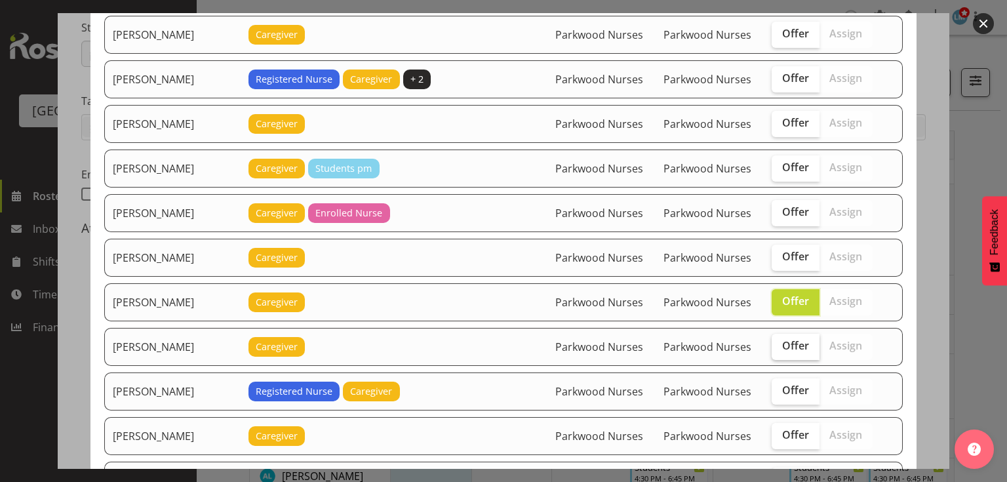
click at [784, 339] on span "Offer" at bounding box center [795, 345] width 27 height 13
click at [780, 342] on input "Offer" at bounding box center [776, 346] width 9 height 9
checkbox input "true"
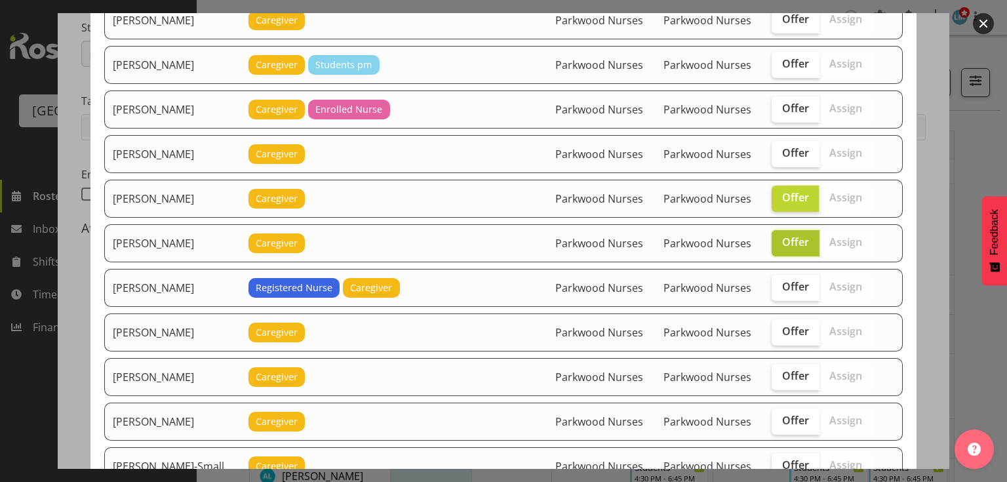
scroll to position [682, 0]
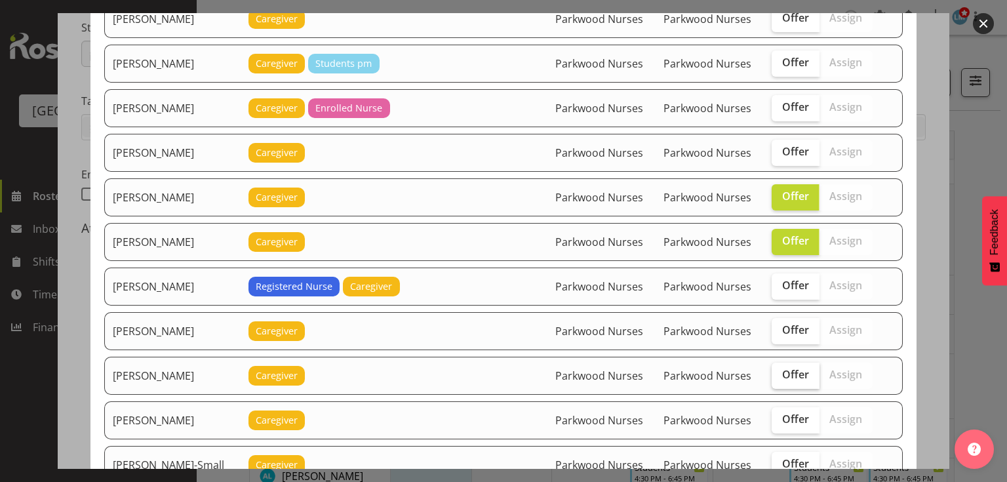
click at [787, 368] on span "Offer" at bounding box center [795, 374] width 27 height 13
click at [780, 370] on input "Offer" at bounding box center [776, 374] width 9 height 9
checkbox input "true"
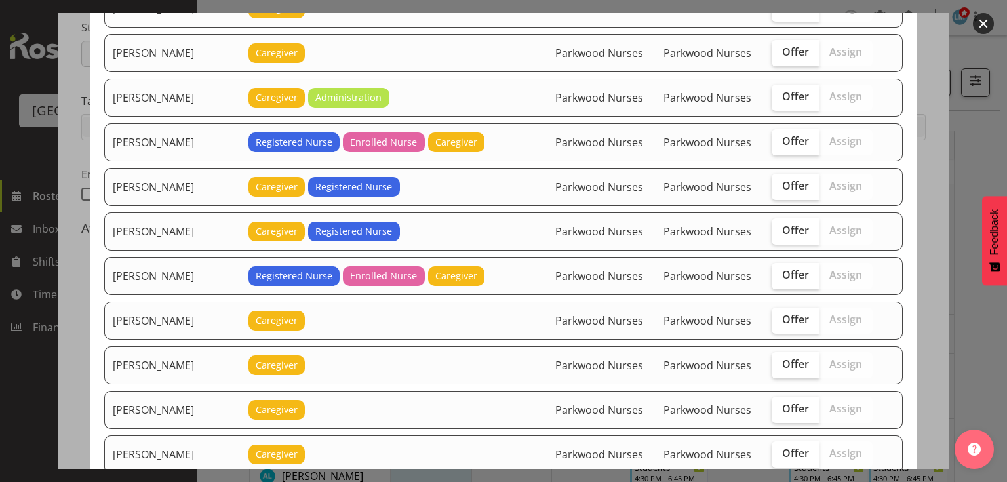
scroll to position [1154, 0]
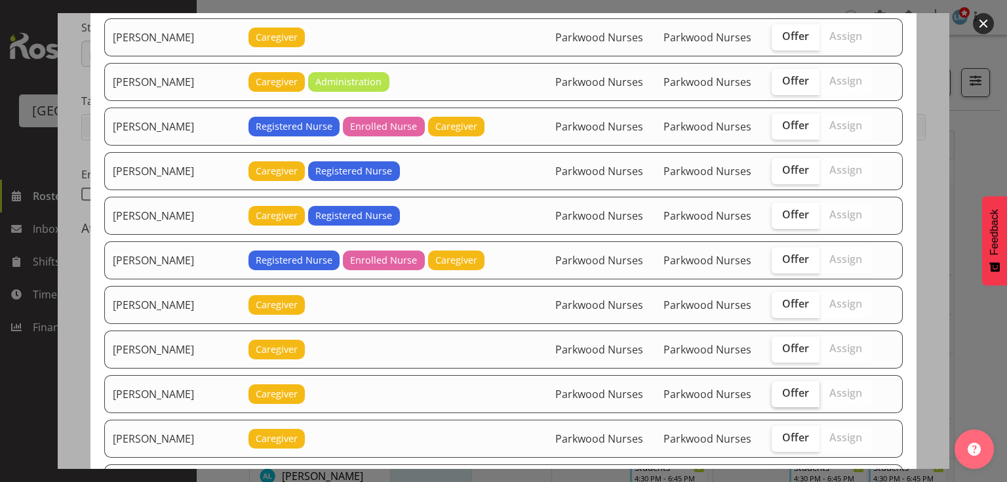
click at [782, 386] on span "Offer" at bounding box center [795, 392] width 27 height 13
click at [780, 389] on input "Offer" at bounding box center [776, 393] width 9 height 9
checkbox input "true"
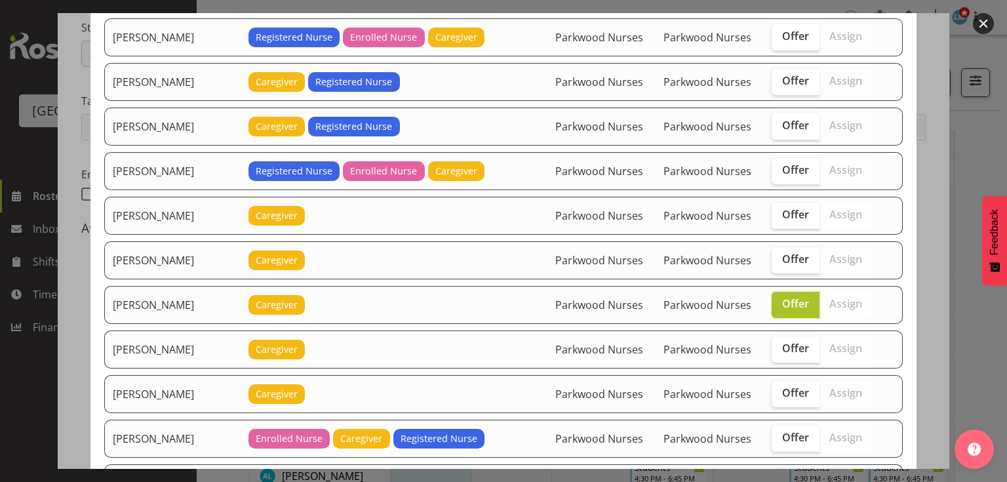
scroll to position [1259, 0]
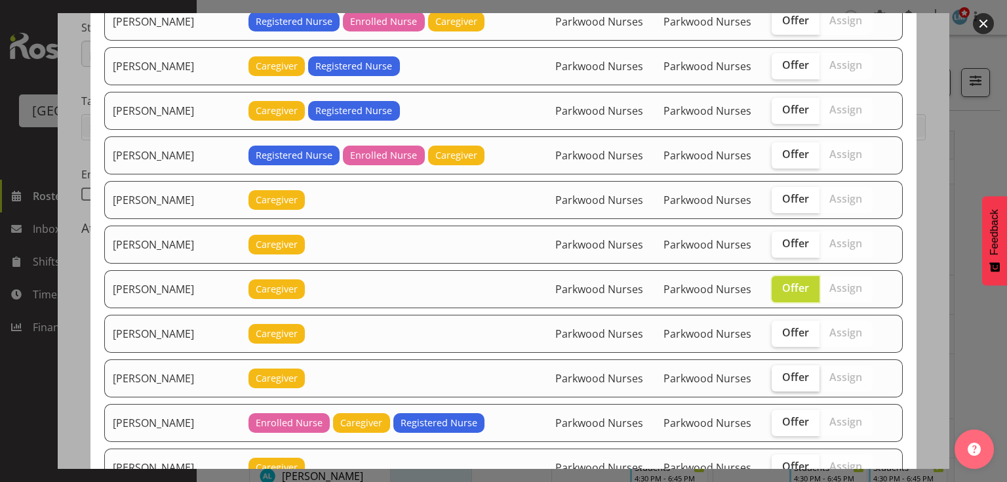
click at [793, 370] on span "Offer" at bounding box center [795, 376] width 27 height 13
click at [780, 373] on input "Offer" at bounding box center [776, 377] width 9 height 9
checkbox input "true"
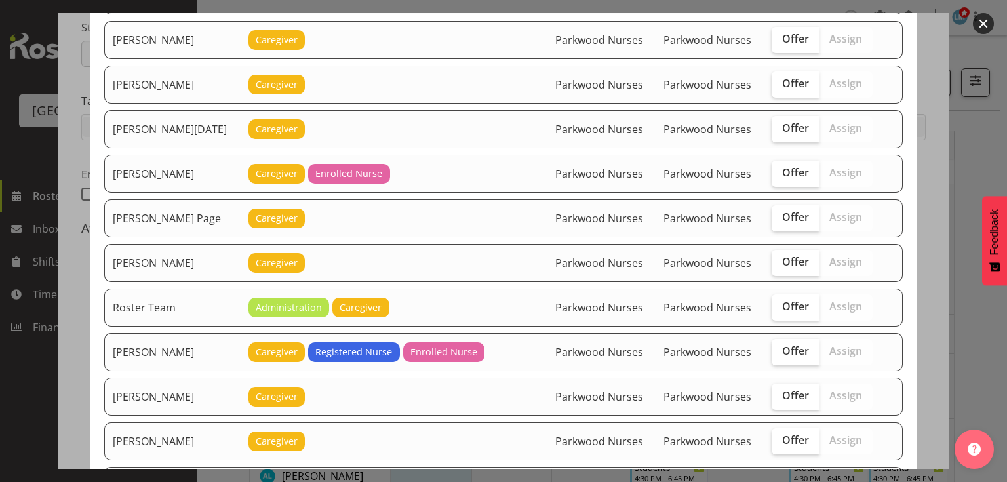
scroll to position [1784, 0]
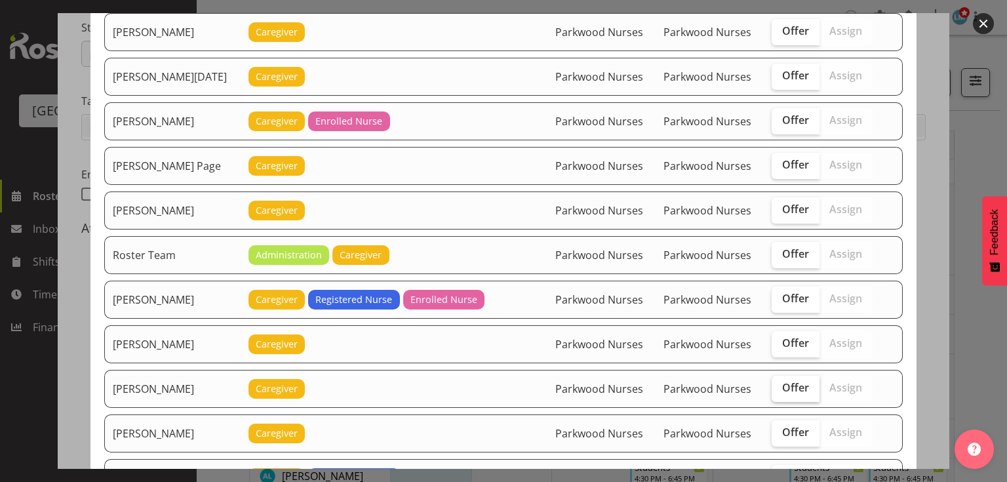
click at [797, 381] on span "Offer" at bounding box center [795, 387] width 27 height 13
click at [780, 384] on input "Offer" at bounding box center [776, 388] width 9 height 9
checkbox input "true"
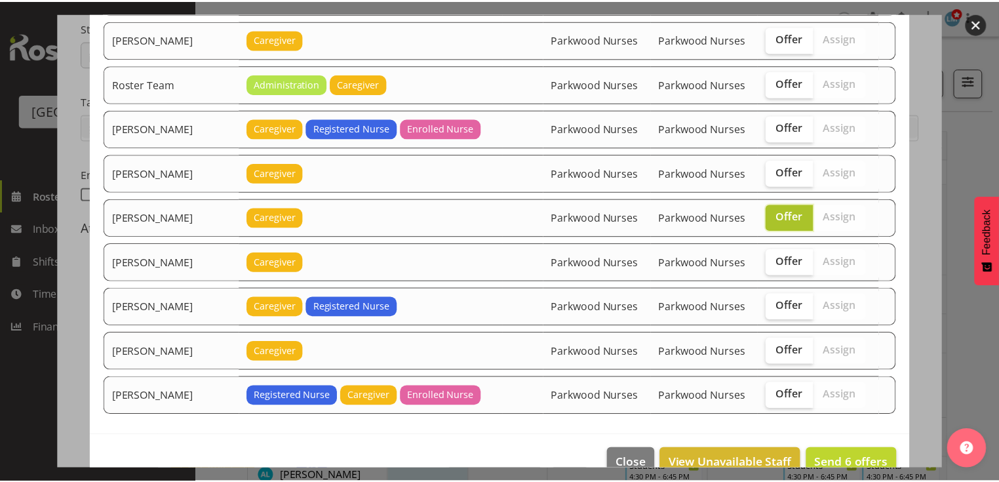
scroll to position [1955, 0]
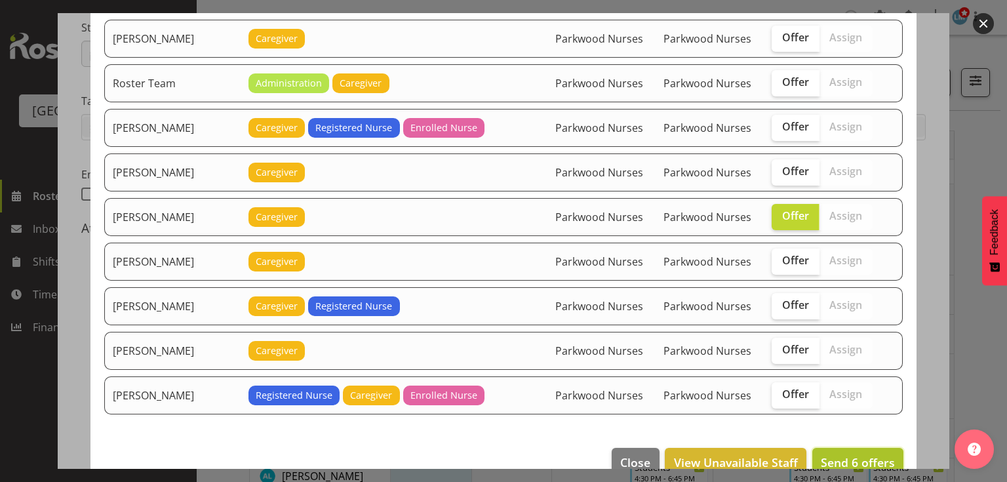
click at [857, 454] on span "Send 6 offers" at bounding box center [858, 462] width 74 height 16
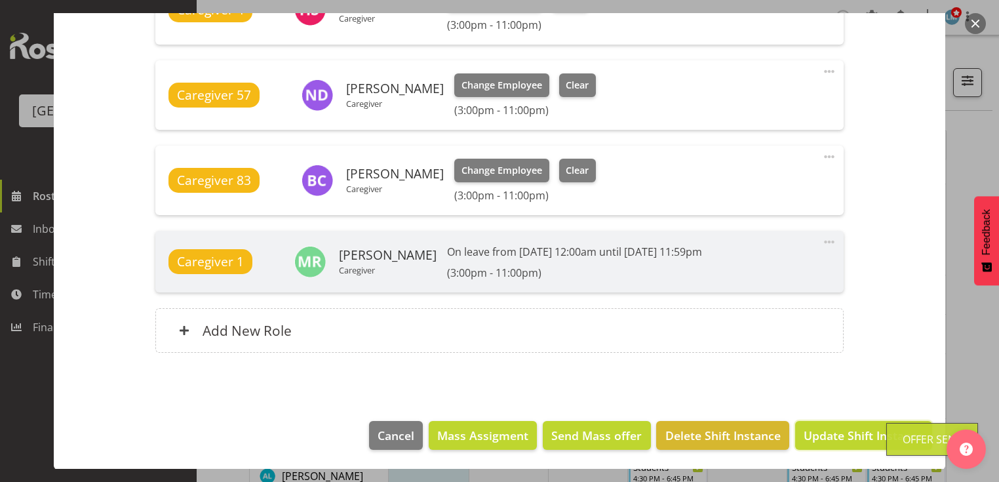
click at [857, 433] on span "Update Shift Instance" at bounding box center [864, 435] width 120 height 17
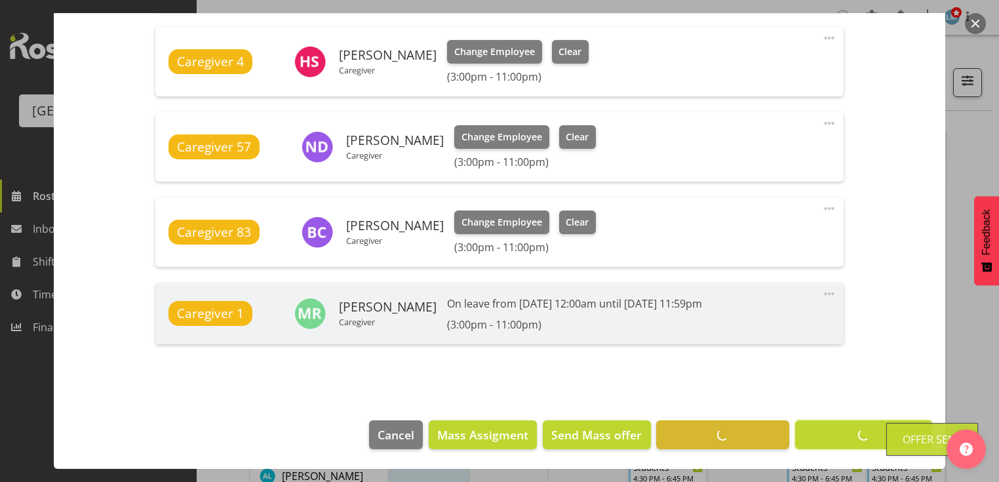
scroll to position [700, 0]
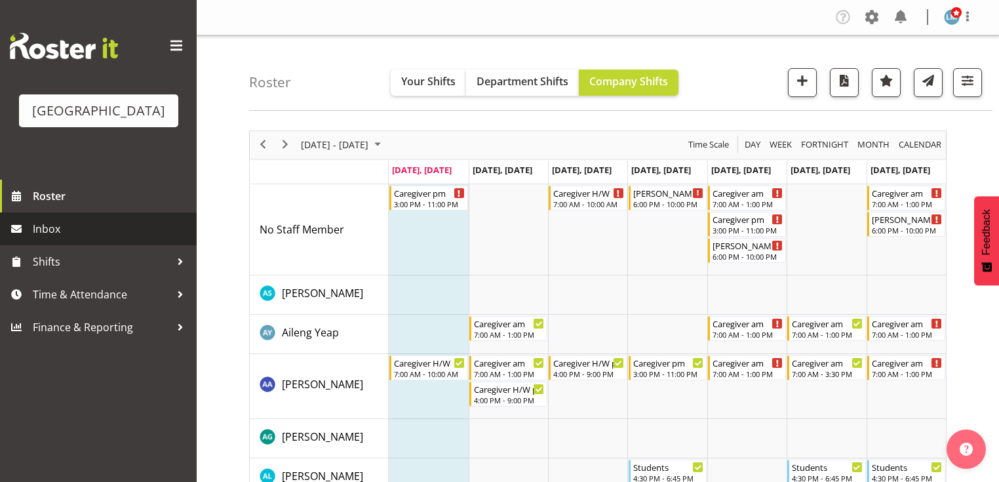
click at [66, 239] on span "Inbox" at bounding box center [111, 229] width 157 height 20
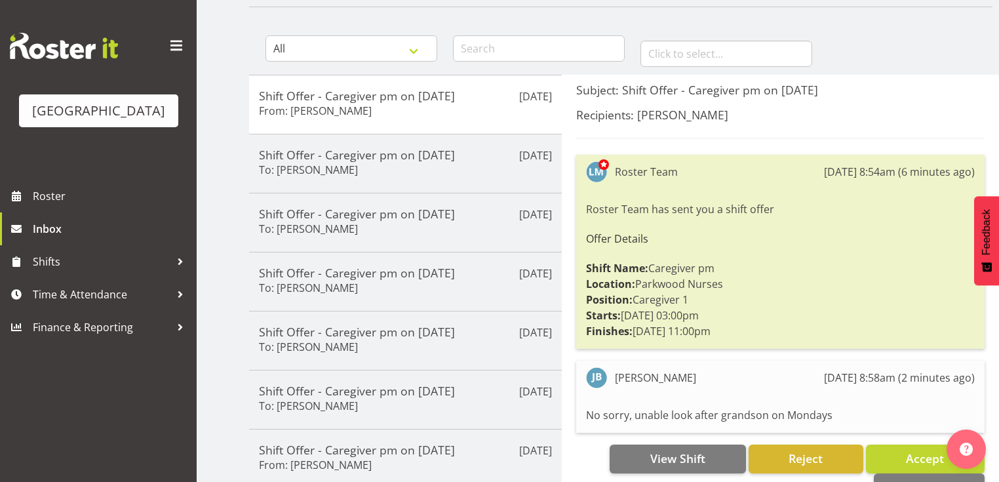
scroll to position [105, 0]
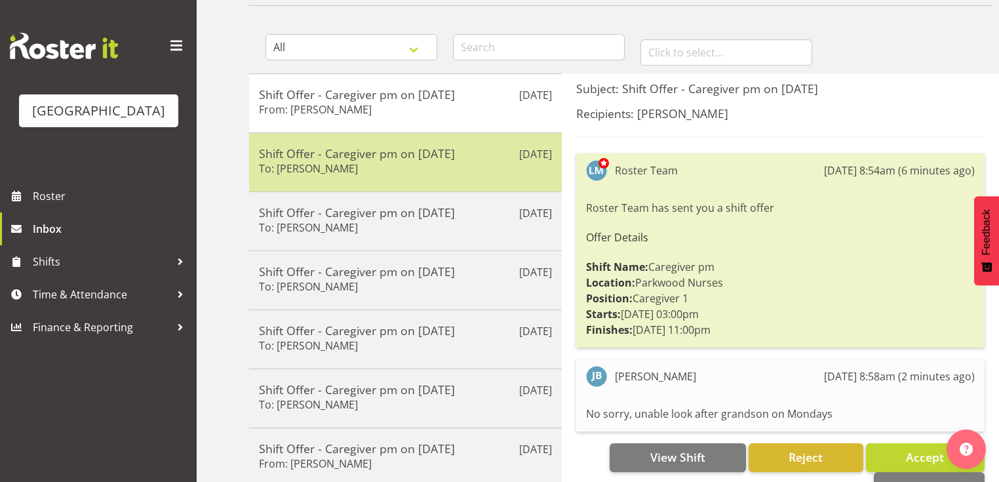
click at [462, 157] on h5 "Shift Offer - Caregiver pm on 11/08/25" at bounding box center [405, 153] width 293 height 14
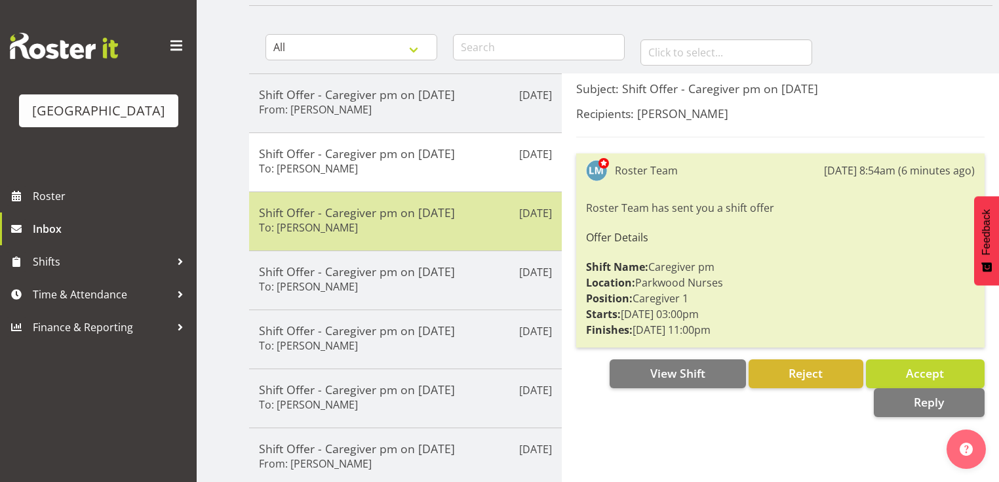
click at [466, 222] on div "Shift Offer - Caregiver pm on 11/08/25 To: Joanna Shore" at bounding box center [405, 221] width 293 height 32
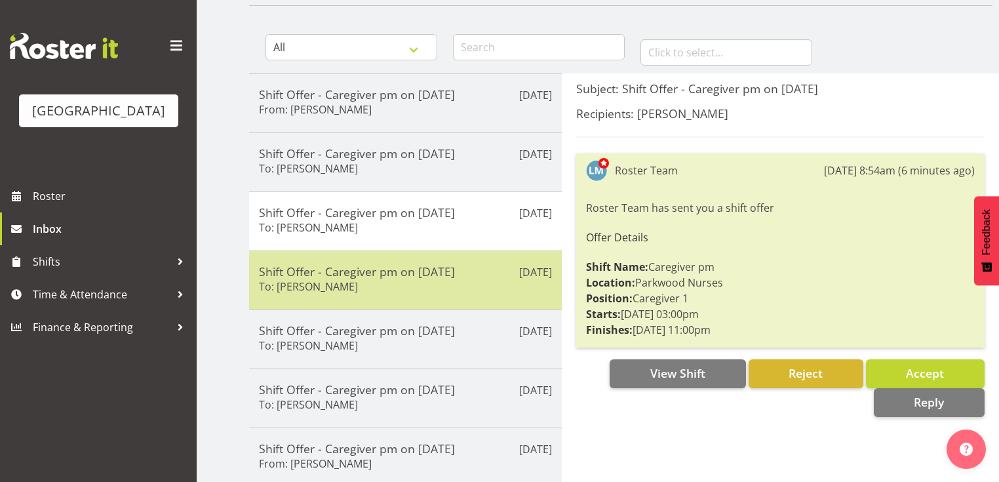
click at [478, 280] on div "Shift Offer - Caregiver pm on 11/08/25 To: Maria Kuraem" at bounding box center [405, 280] width 293 height 32
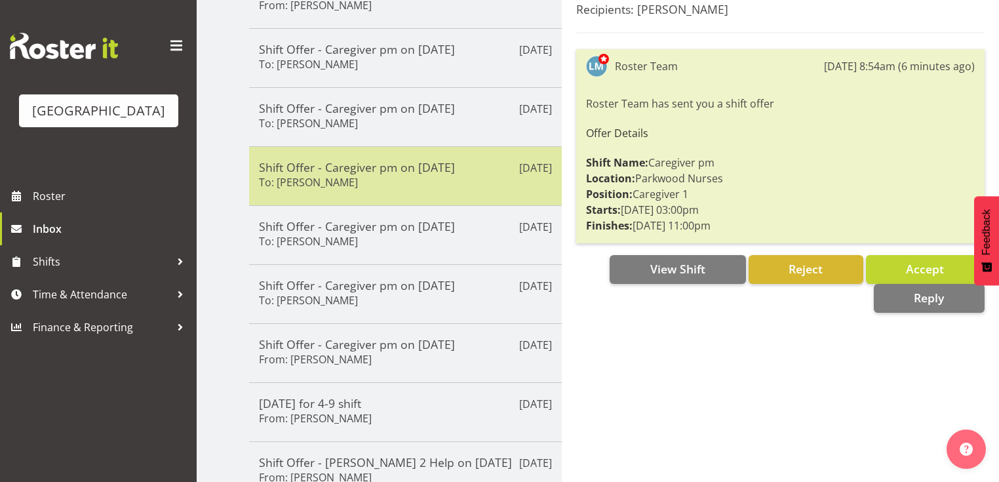
scroll to position [210, 0]
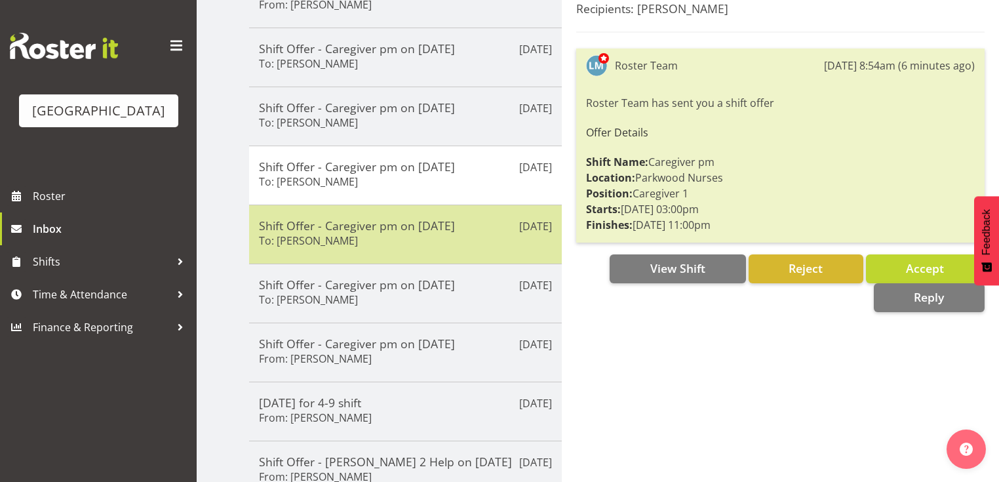
click at [474, 246] on div "Shift Offer - Caregiver pm on 11/08/25 To: Maricon Nillo" at bounding box center [405, 234] width 293 height 32
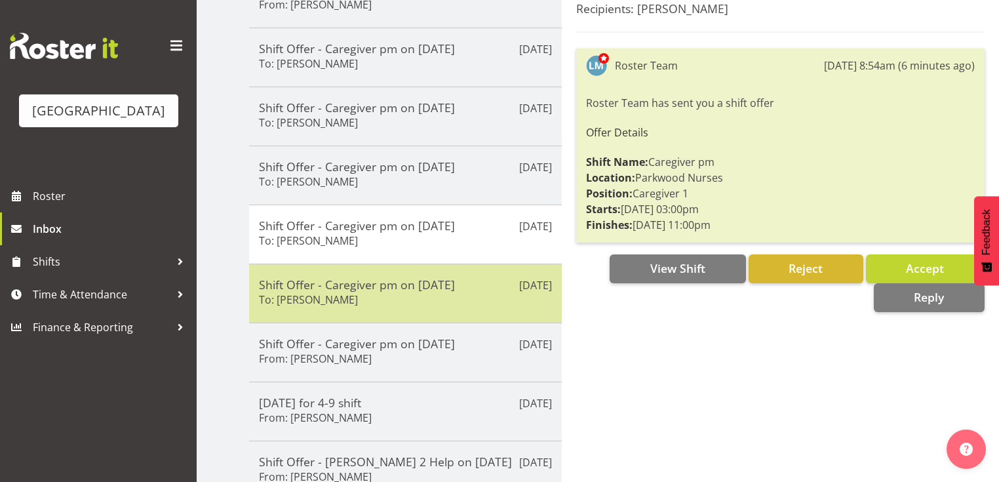
click at [473, 277] on h5 "Shift Offer - Caregiver pm on 11/08/25" at bounding box center [405, 284] width 293 height 14
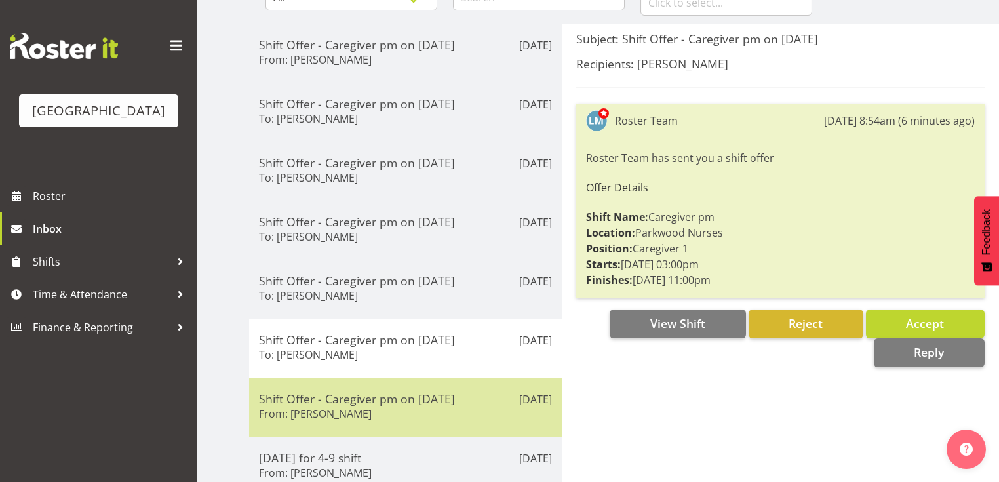
scroll to position [0, 0]
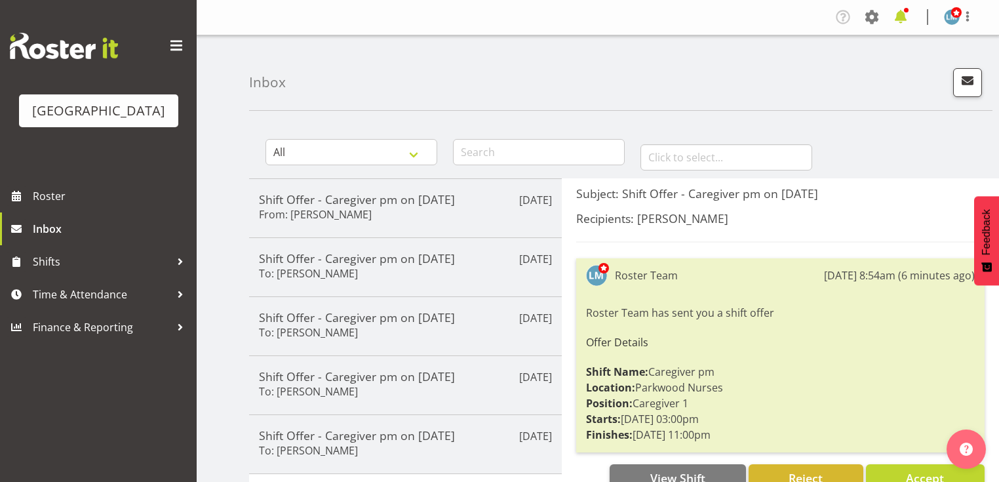
click at [901, 18] on span at bounding box center [900, 17] width 21 height 21
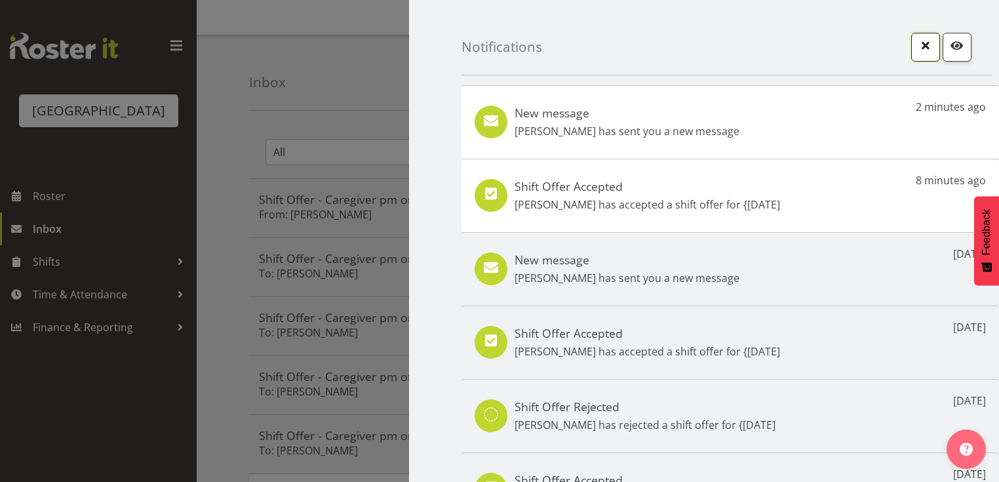
click at [917, 47] on span "button" at bounding box center [925, 45] width 17 height 17
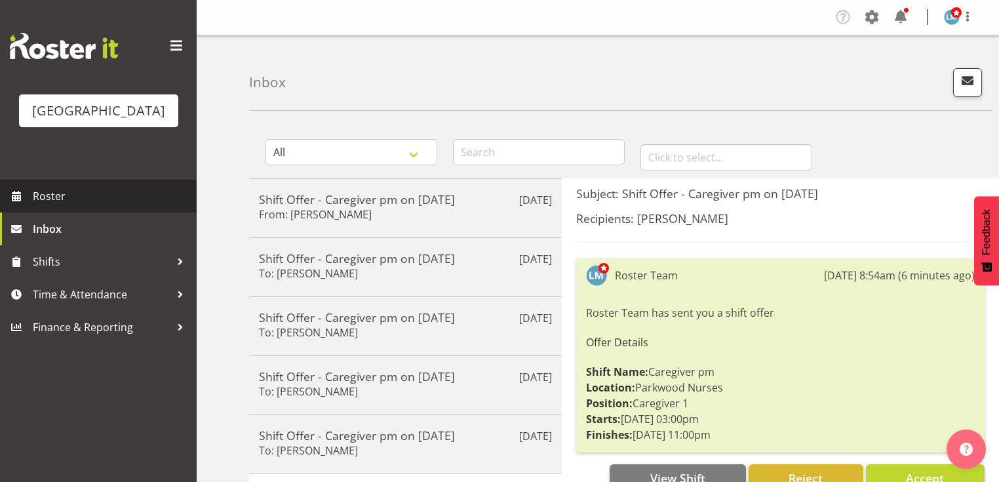
click at [53, 206] on span "Roster" at bounding box center [111, 196] width 157 height 20
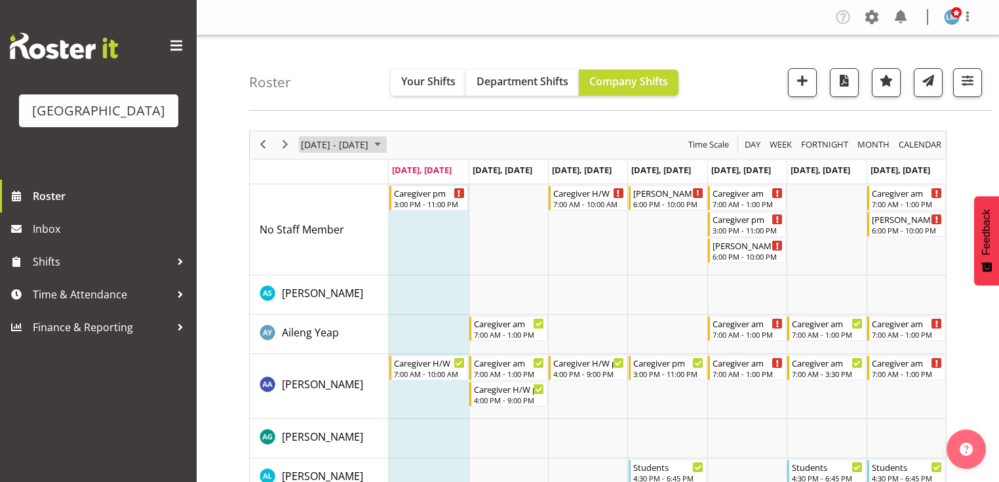
click at [386, 138] on span "August 2025" at bounding box center [378, 144] width 16 height 16
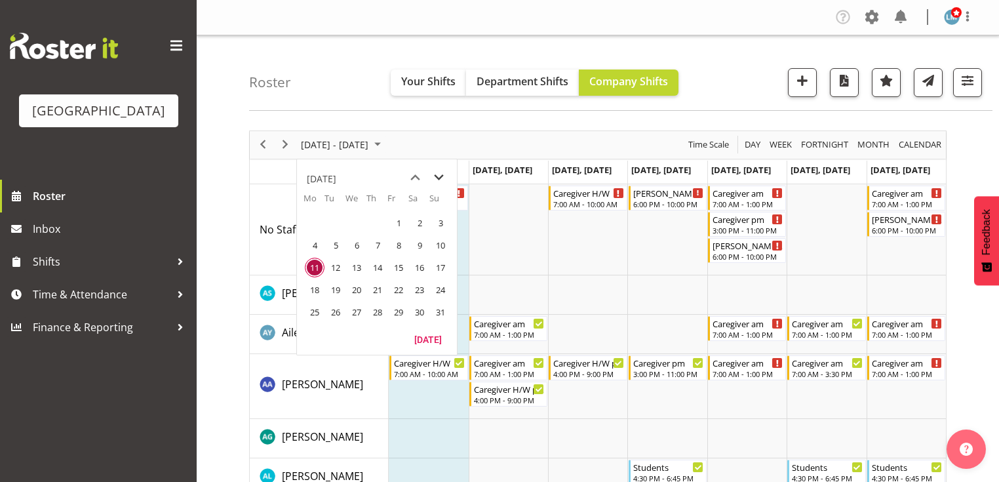
click at [438, 175] on span "next month" at bounding box center [439, 178] width 23 height 24
click at [319, 220] on span "1" at bounding box center [315, 223] width 20 height 20
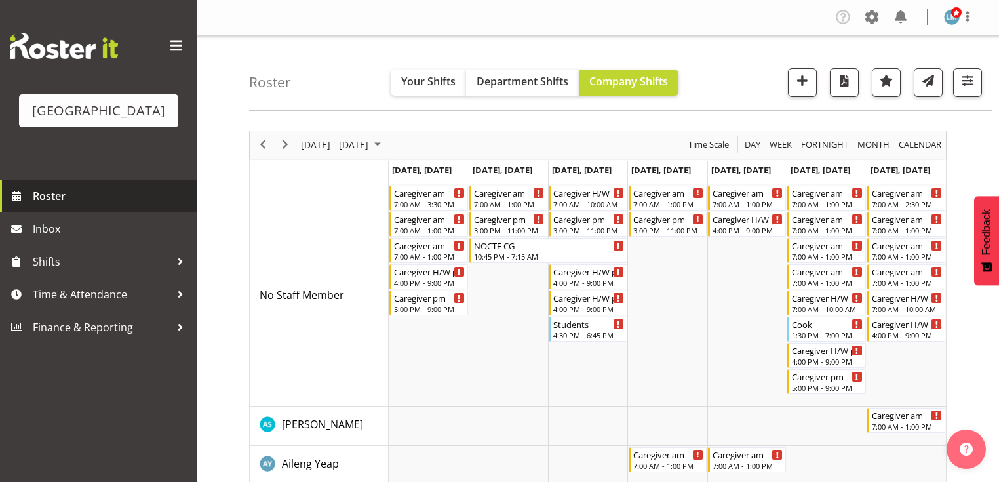
click at [34, 206] on span "Roster" at bounding box center [111, 196] width 157 height 20
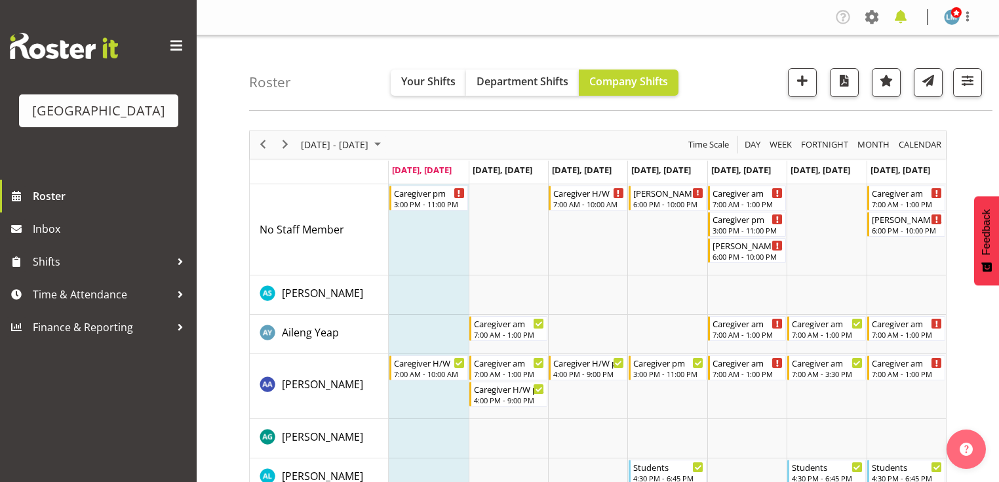
click at [900, 11] on span at bounding box center [900, 17] width 21 height 21
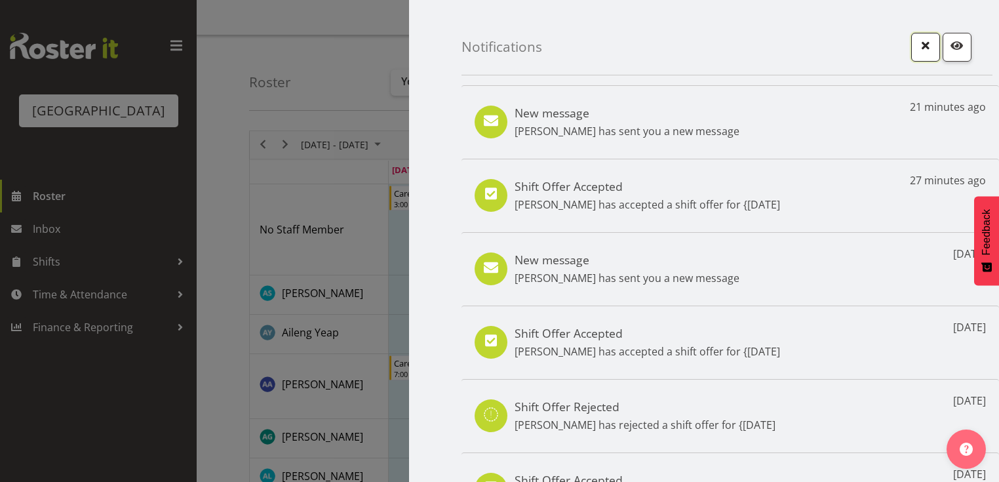
click at [924, 42] on span "button" at bounding box center [925, 45] width 17 height 17
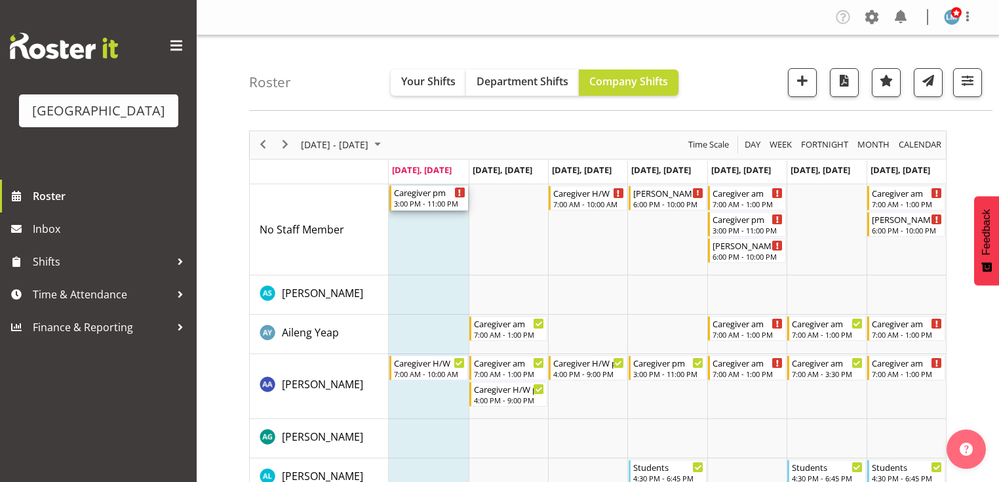
click at [440, 199] on div "3:00 PM - 11:00 PM" at bounding box center [429, 203] width 71 height 10
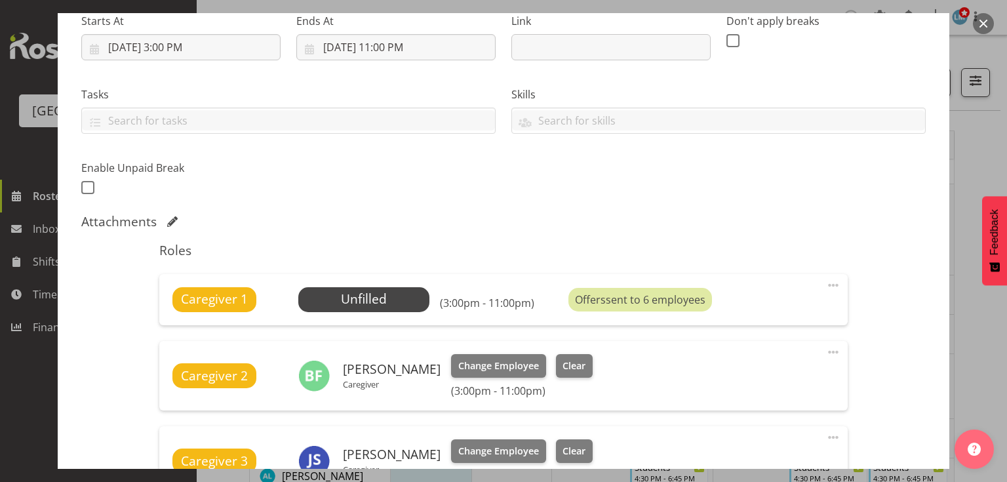
scroll to position [262, 0]
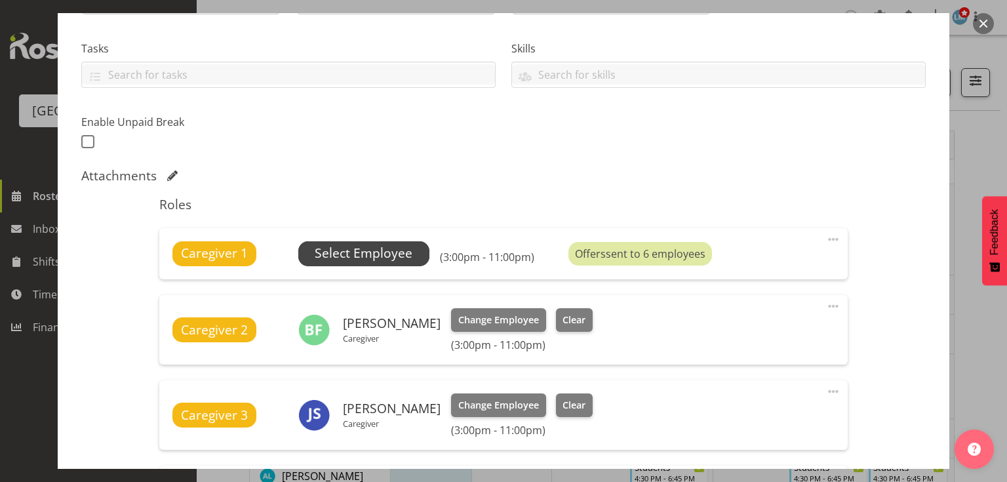
click at [386, 255] on span "Select Employee" at bounding box center [364, 253] width 98 height 19
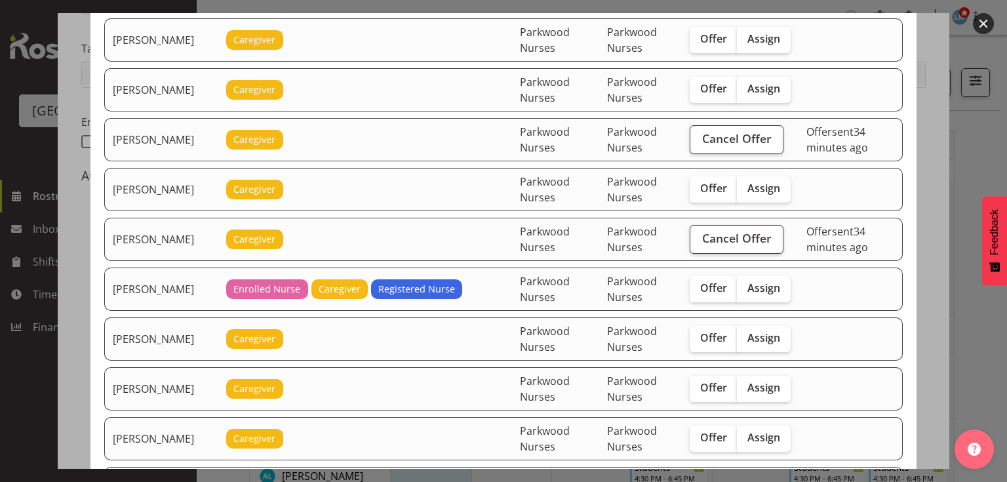
scroll to position [1784, 0]
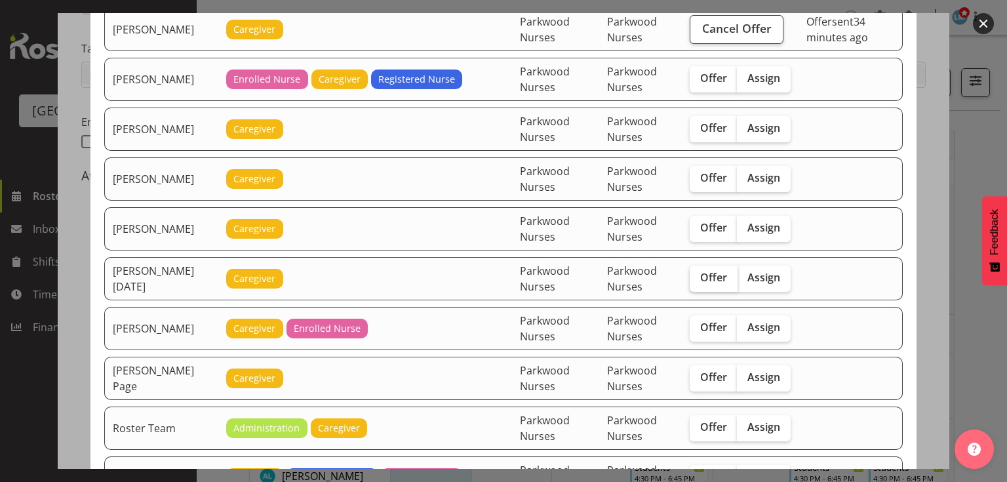
click at [703, 271] on span "Offer" at bounding box center [713, 277] width 27 height 13
click at [698, 273] on input "Offer" at bounding box center [694, 277] width 9 height 9
checkbox input "true"
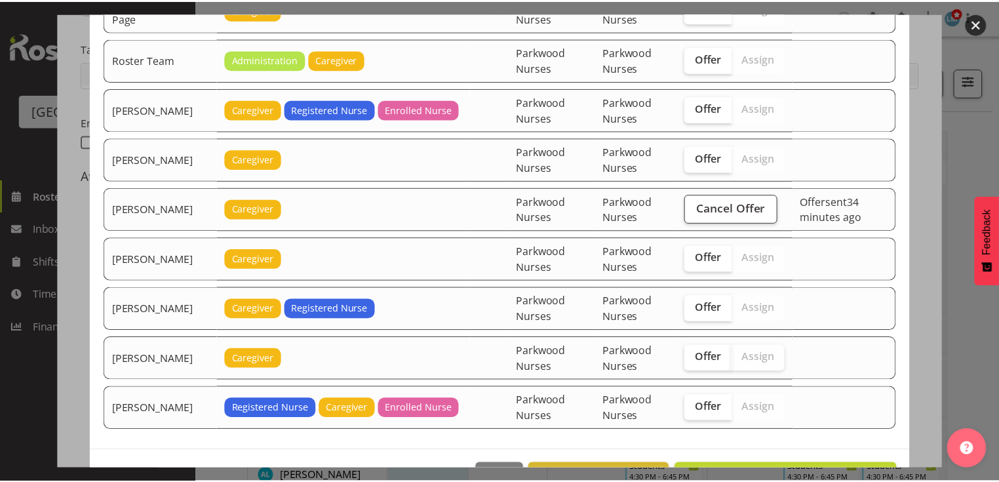
scroll to position [2168, 0]
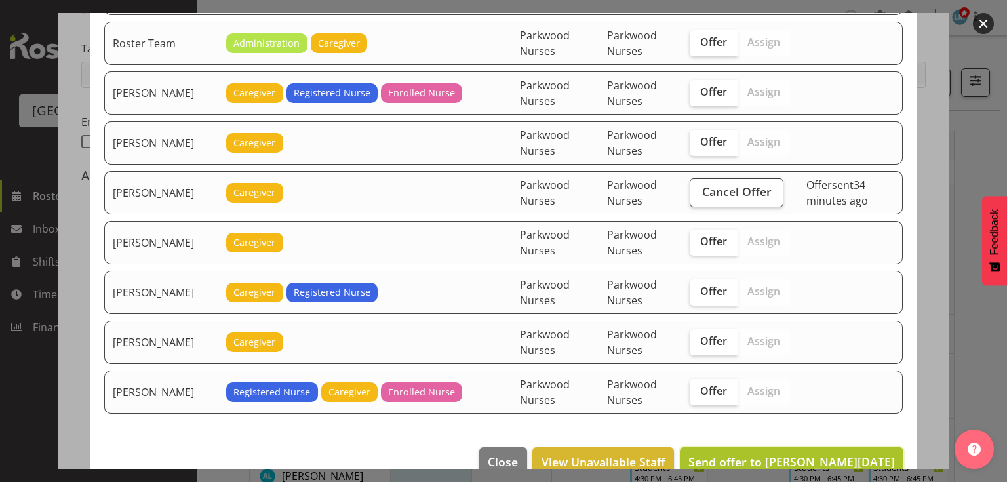
click at [810, 454] on span "Send offer to [PERSON_NAME][DATE]" at bounding box center [792, 462] width 207 height 16
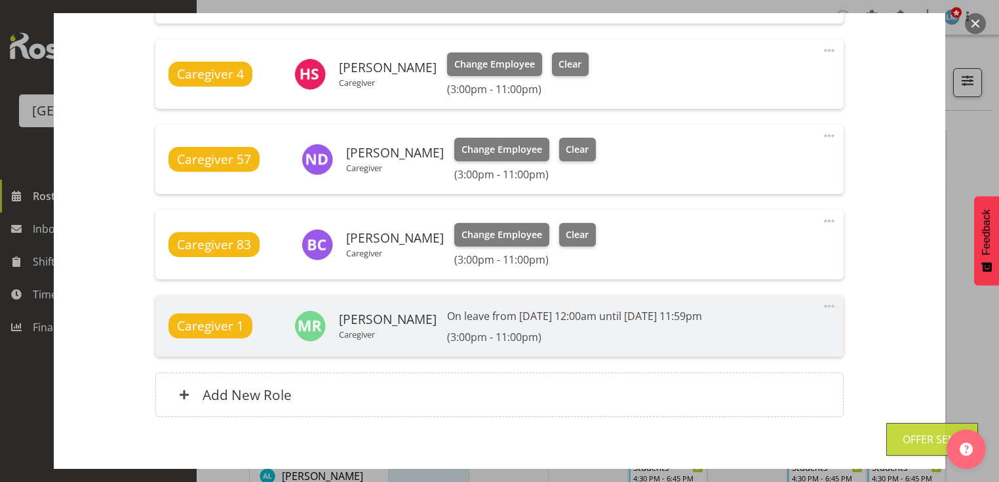
scroll to position [753, 0]
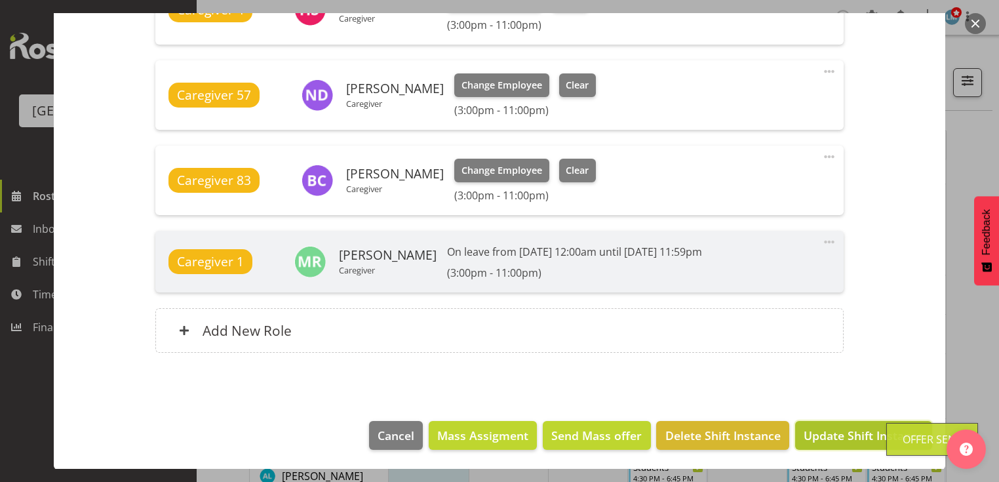
click at [812, 436] on span "Update Shift Instance" at bounding box center [864, 435] width 120 height 17
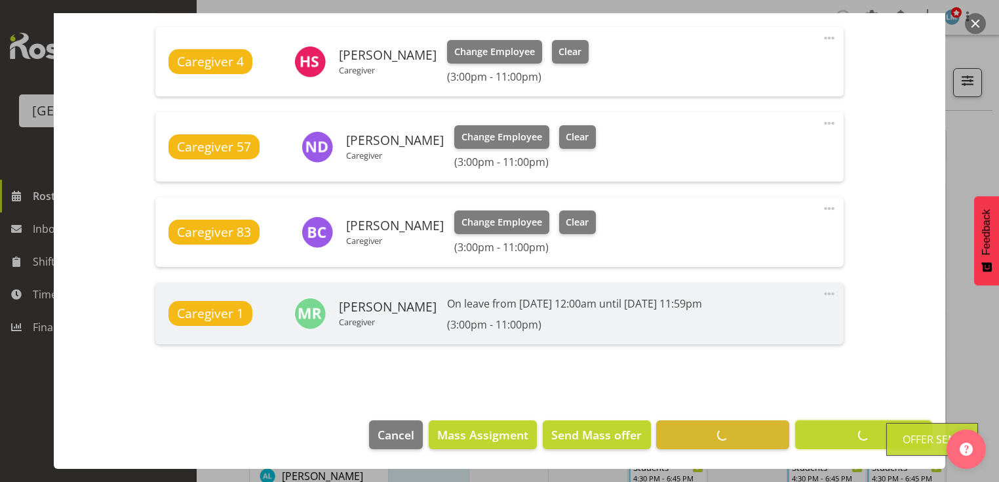
scroll to position [700, 0]
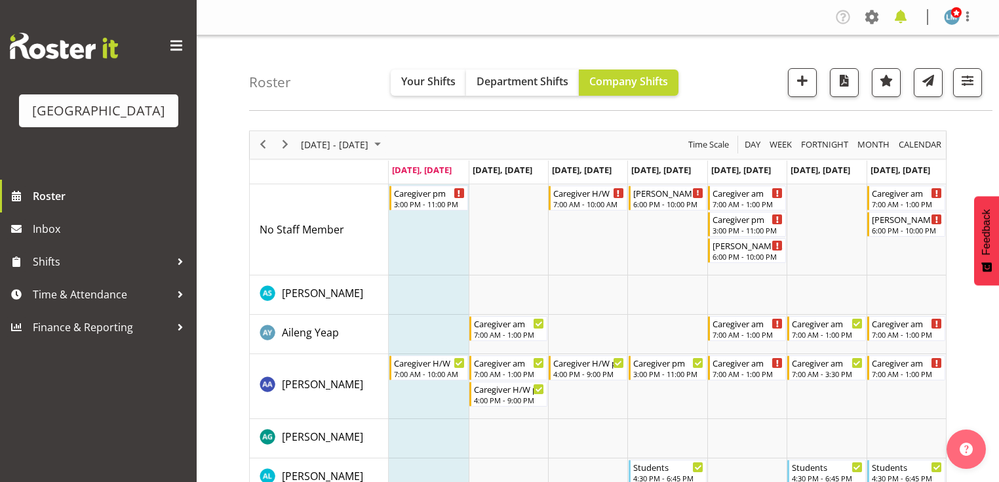
click at [904, 17] on span at bounding box center [900, 17] width 21 height 21
